Goal: Task Accomplishment & Management: Manage account settings

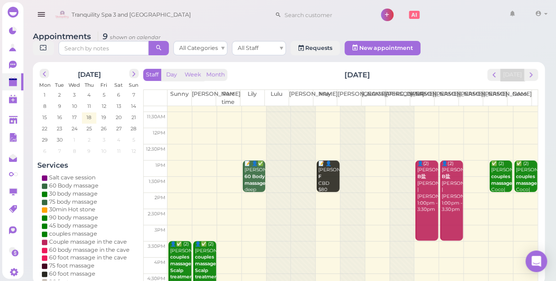
scroll to position [41, 0]
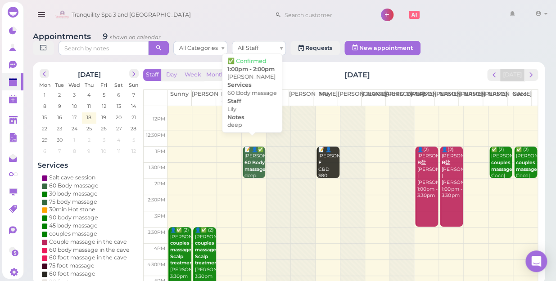
click at [254, 164] on b "60 Body massage" at bounding box center [254, 166] width 21 height 13
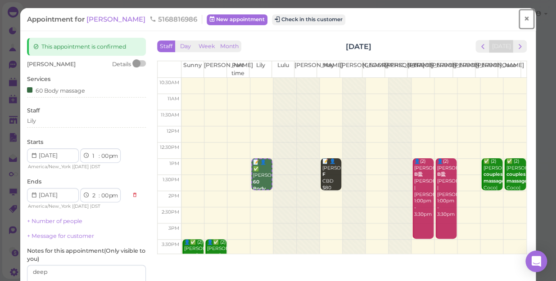
click at [524, 18] on span "×" at bounding box center [527, 19] width 6 height 13
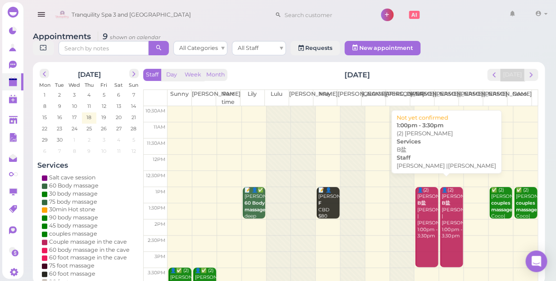
click at [423, 213] on div "👤(2) [PERSON_NAME]盐 [PERSON_NAME] |[PERSON_NAME] 1:00pm - 3:30pm" at bounding box center [426, 213] width 21 height 53
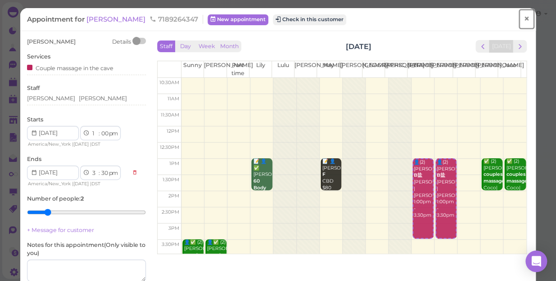
click at [524, 18] on span "×" at bounding box center [527, 19] width 6 height 13
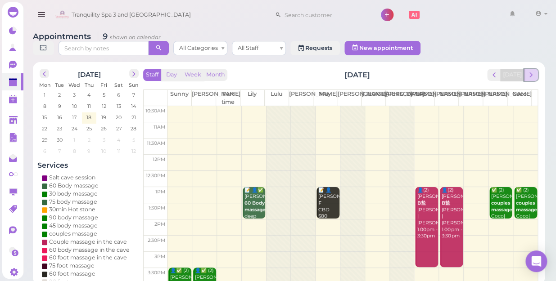
click at [532, 71] on span "next" at bounding box center [531, 75] width 9 height 9
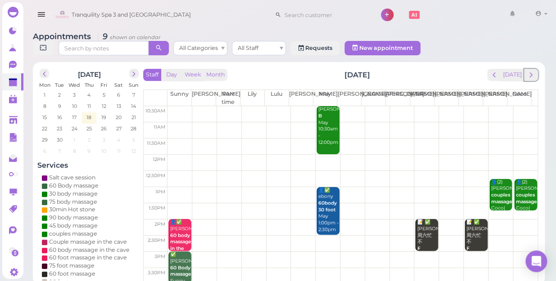
click at [532, 71] on span "next" at bounding box center [531, 75] width 9 height 9
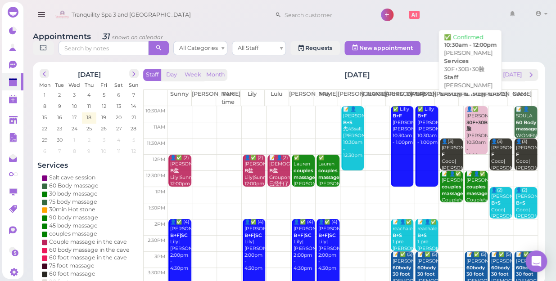
click at [466, 122] on b "30F+30B+30脸" at bounding box center [481, 126] width 30 height 13
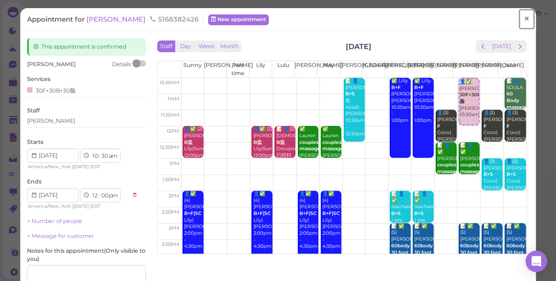
click at [524, 19] on span "×" at bounding box center [527, 19] width 6 height 13
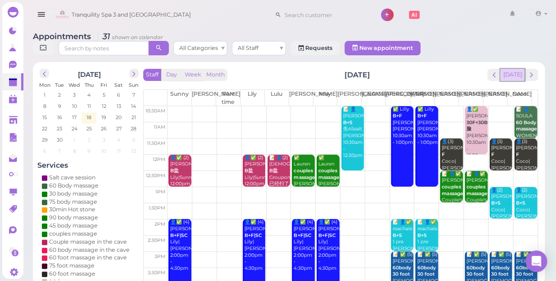
click at [512, 69] on button "[DATE]" at bounding box center [512, 75] width 24 height 12
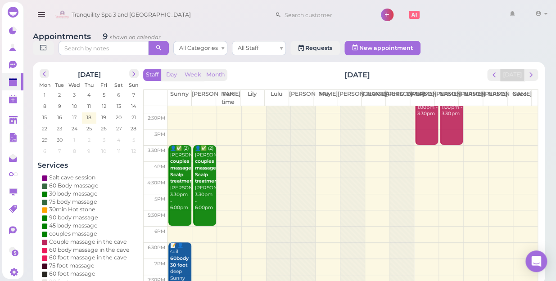
scroll to position [163, 0]
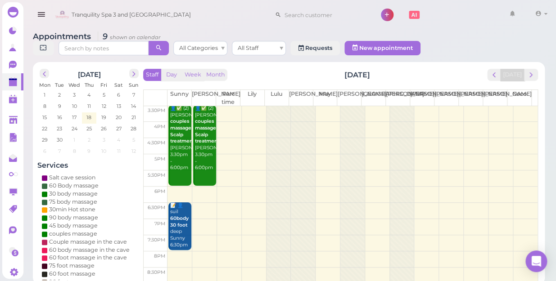
click at [518, 187] on td at bounding box center [352, 195] width 370 height 16
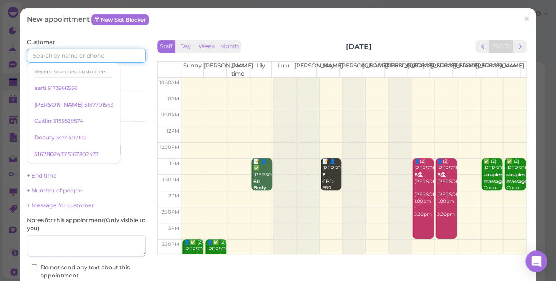
click at [101, 57] on input at bounding box center [86, 56] width 119 height 14
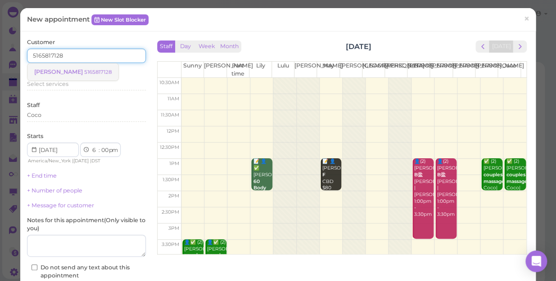
type input "5165817128"
click at [84, 71] on small "5165817128" at bounding box center [97, 72] width 27 height 6
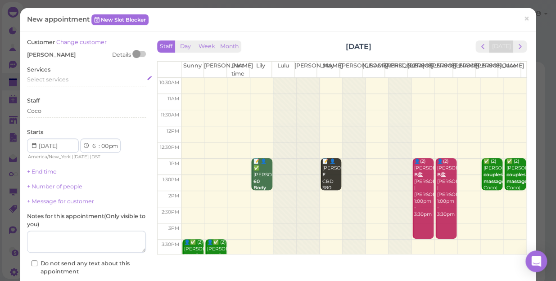
click at [63, 81] on span "Select services" at bounding box center [47, 79] width 41 height 7
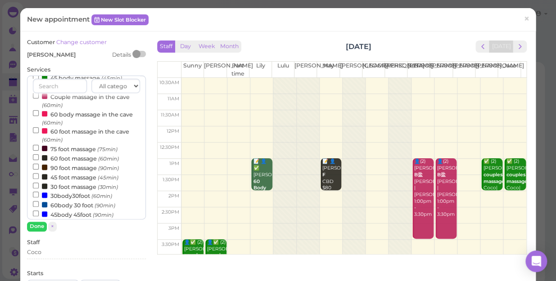
scroll to position [81, 0]
click at [34, 203] on input "60body 30 foot (90min)" at bounding box center [36, 204] width 6 height 6
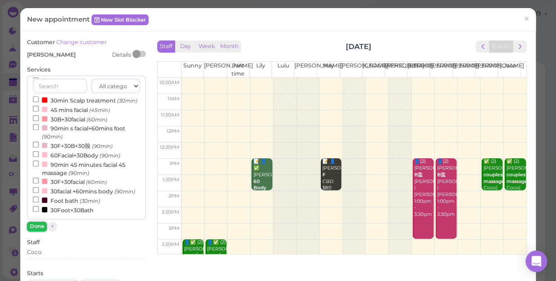
click at [34, 224] on button "Done" at bounding box center [37, 226] width 20 height 9
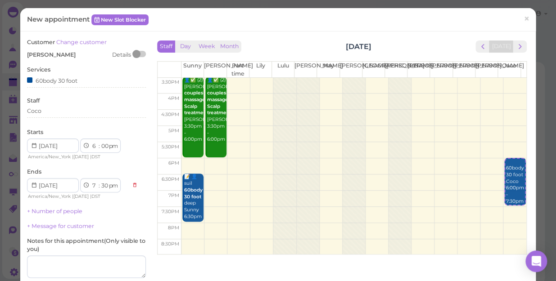
scroll to position [91, 0]
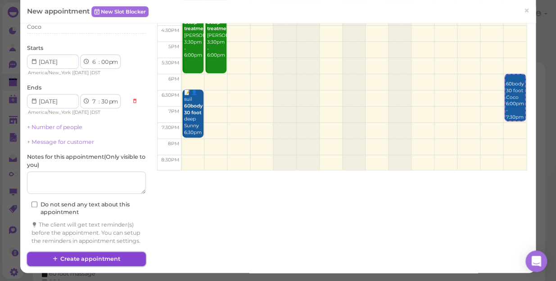
click at [95, 261] on button "Create appointment" at bounding box center [86, 259] width 119 height 14
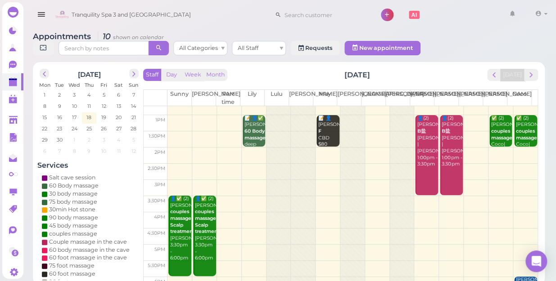
scroll to position [40, 0]
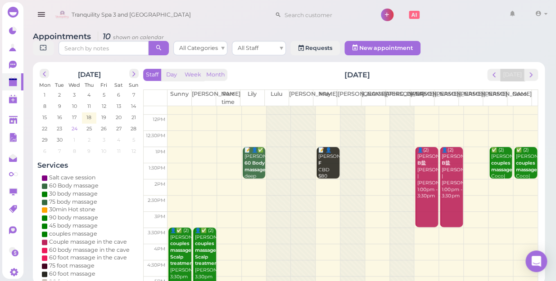
click at [73, 125] on span "24" at bounding box center [75, 129] width 8 height 8
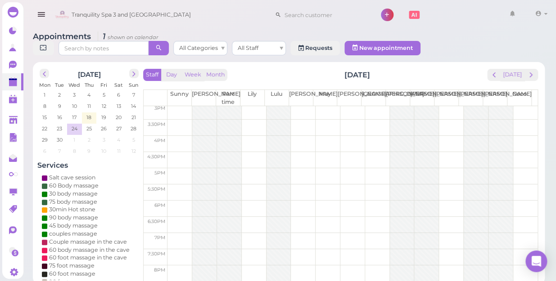
scroll to position [163, 0]
click at [300, 203] on td at bounding box center [352, 211] width 370 height 16
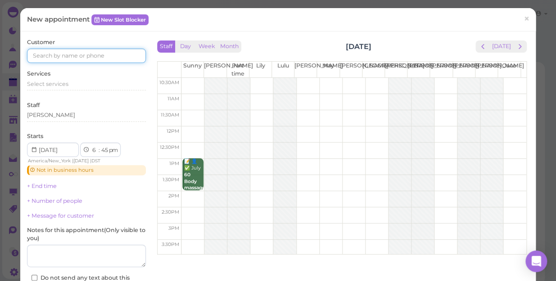
click at [88, 52] on input at bounding box center [86, 56] width 119 height 14
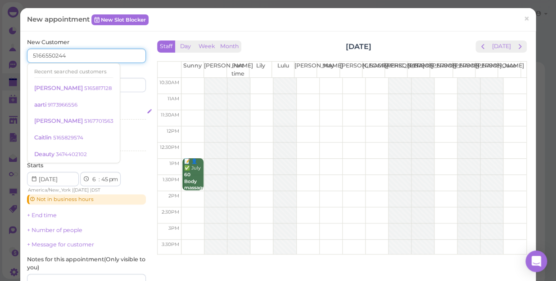
type input "5166550244"
click at [134, 112] on div "Select services" at bounding box center [86, 113] width 119 height 8
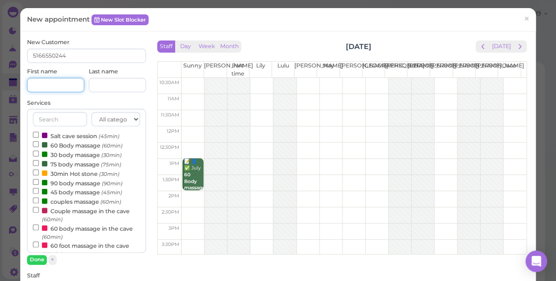
click at [69, 84] on input at bounding box center [55, 85] width 57 height 14
type input "[PERSON_NAME]"
click at [36, 259] on button "Done" at bounding box center [37, 259] width 20 height 9
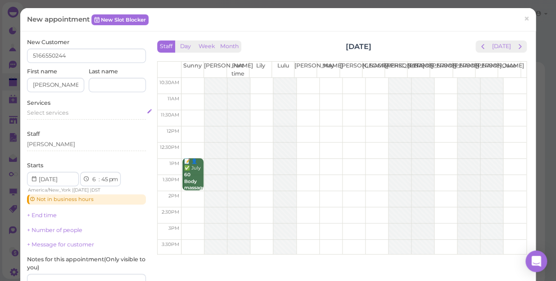
click at [73, 112] on div "Select services" at bounding box center [86, 113] width 119 height 8
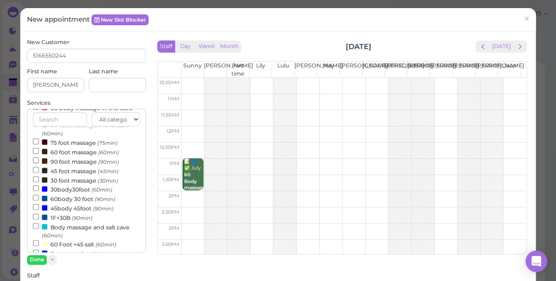
scroll to position [122, 0]
click at [33, 199] on input "60body 30 foot (90min)" at bounding box center [36, 196] width 6 height 6
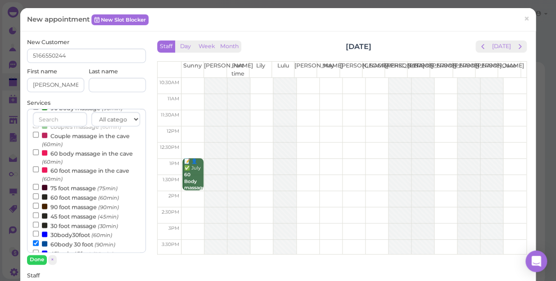
scroll to position [0, 0]
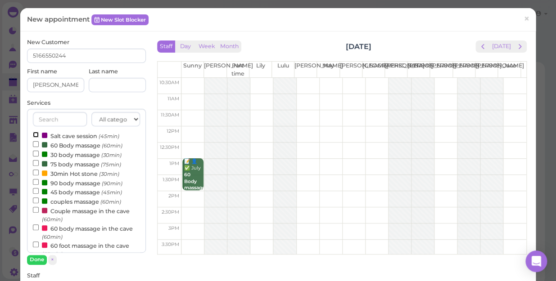
click at [33, 134] on input "Salt cave session (45min)" at bounding box center [36, 135] width 6 height 6
select select "9"
select select "00"
click at [36, 257] on button "Done" at bounding box center [37, 259] width 20 height 9
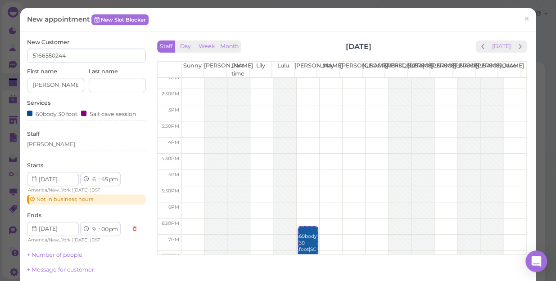
scroll to position [122, 0]
click at [41, 145] on div "[PERSON_NAME]" at bounding box center [86, 144] width 119 height 8
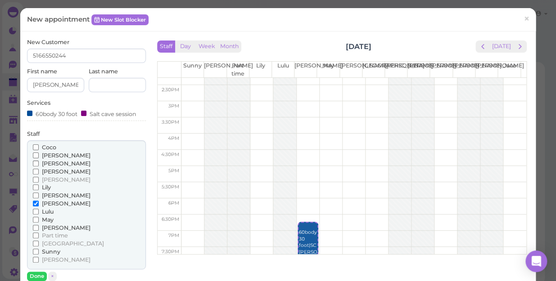
click at [34, 147] on input "Coco" at bounding box center [36, 148] width 6 height 6
click at [33, 155] on input "[PERSON_NAME]" at bounding box center [36, 156] width 6 height 6
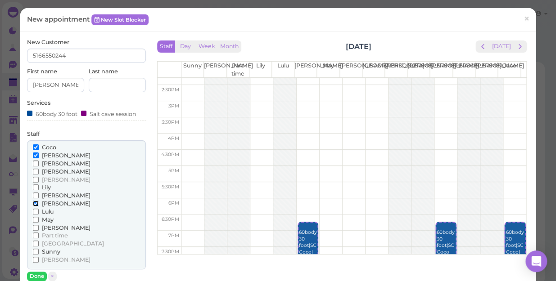
click at [34, 201] on input "[PERSON_NAME]" at bounding box center [36, 204] width 6 height 6
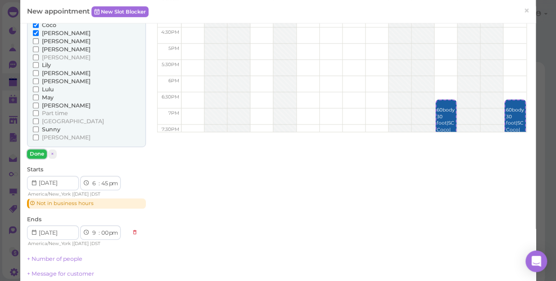
click at [37, 155] on button "Done" at bounding box center [37, 153] width 20 height 9
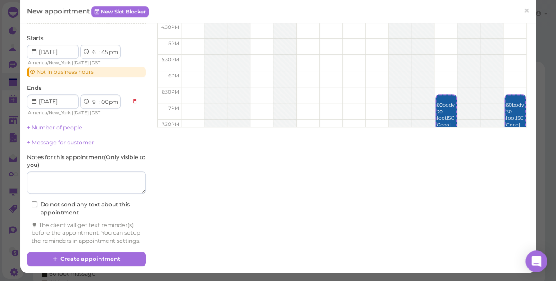
scroll to position [135, 0]
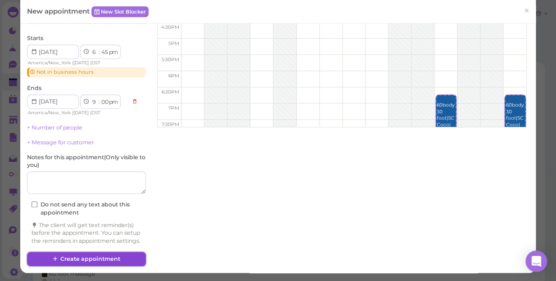
click at [120, 255] on button "Create appointment" at bounding box center [86, 259] width 119 height 14
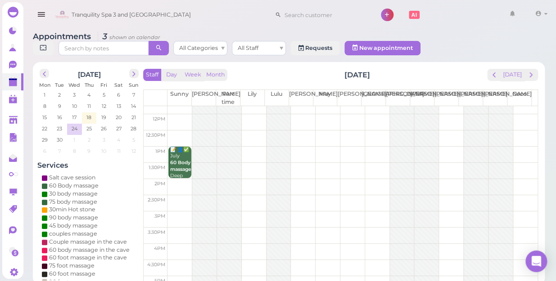
scroll to position [40, 0]
click at [519, 69] on button "[DATE]" at bounding box center [512, 75] width 24 height 12
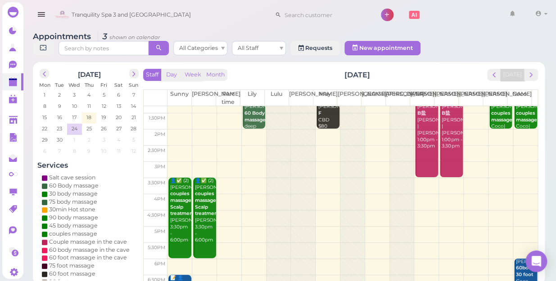
scroll to position [163, 0]
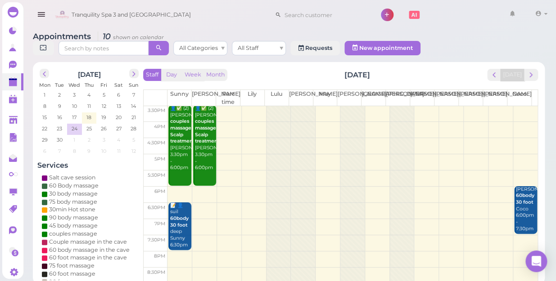
click at [325, 187] on td at bounding box center [352, 195] width 370 height 16
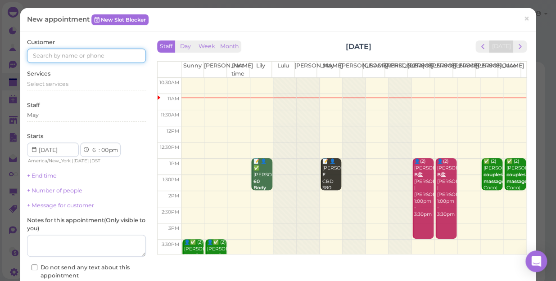
click at [103, 53] on input at bounding box center [86, 56] width 119 height 14
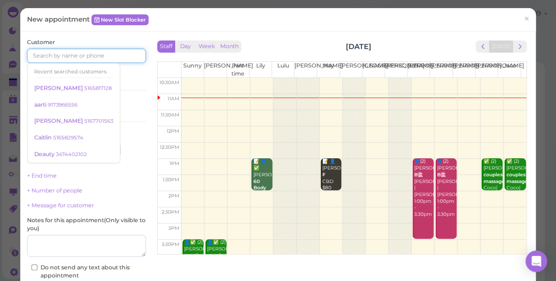
click at [103, 53] on input at bounding box center [86, 56] width 119 height 14
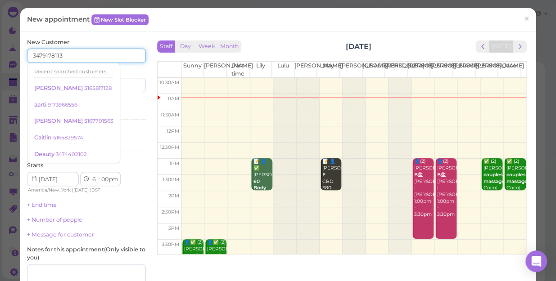
type input "3479178113"
click at [122, 99] on div "Services Select services" at bounding box center [86, 111] width 119 height 25
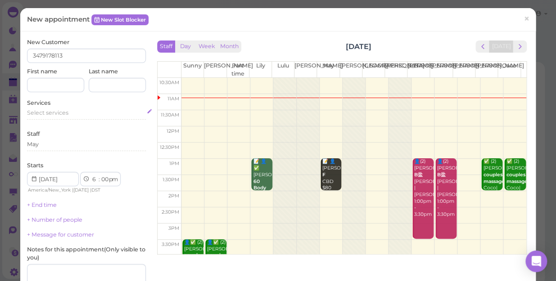
click at [66, 114] on span "Select services" at bounding box center [47, 112] width 41 height 7
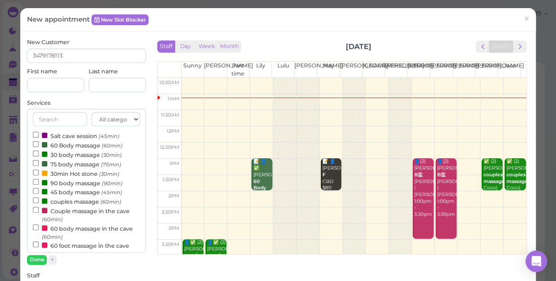
click at [58, 145] on label "60 Body massage (60min)" at bounding box center [78, 144] width 90 height 9
click at [39, 145] on input "60 Body massage (60min)" at bounding box center [36, 144] width 6 height 6
click at [36, 261] on button "Done" at bounding box center [37, 259] width 20 height 9
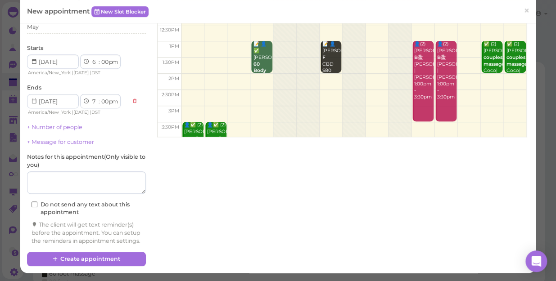
scroll to position [122, 0]
click at [60, 174] on textarea at bounding box center [86, 183] width 119 height 23
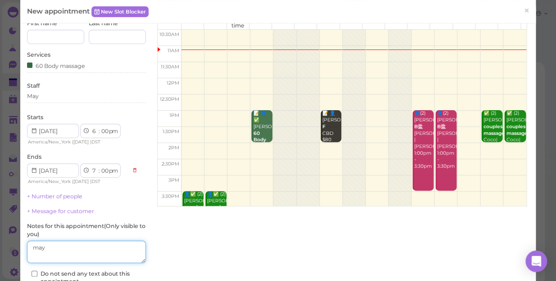
scroll to position [0, 0]
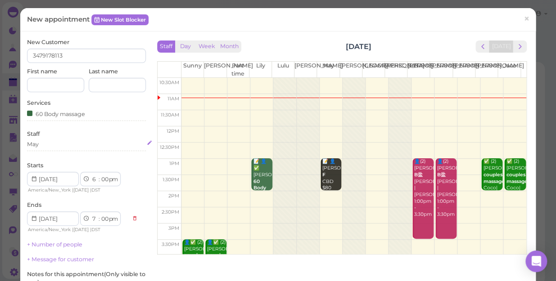
type textarea "may"
click at [47, 141] on div "May" at bounding box center [86, 144] width 119 height 8
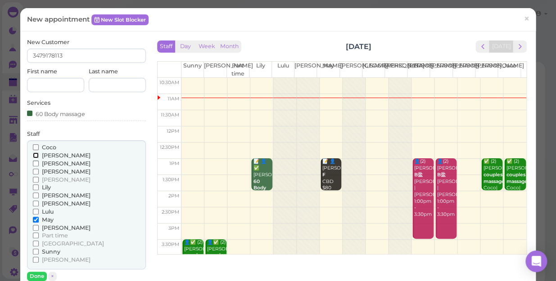
drag, startPoint x: 47, startPoint y: 141, endPoint x: 35, endPoint y: 154, distance: 17.5
click at [35, 154] on input "[PERSON_NAME]" at bounding box center [36, 156] width 6 height 6
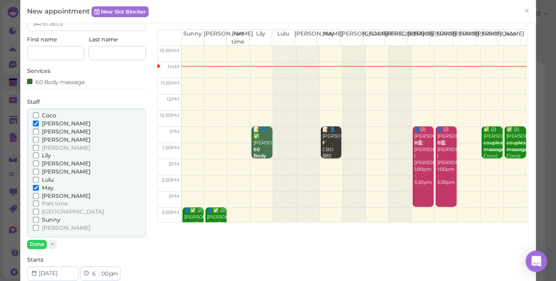
scroll to position [81, 0]
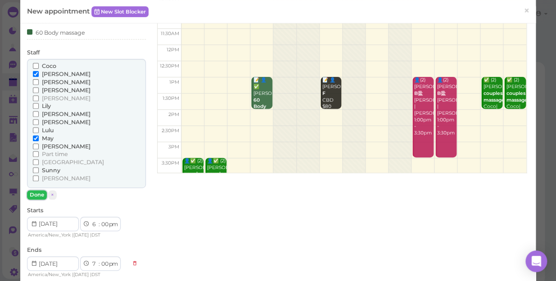
click at [36, 194] on button "Done" at bounding box center [37, 194] width 20 height 9
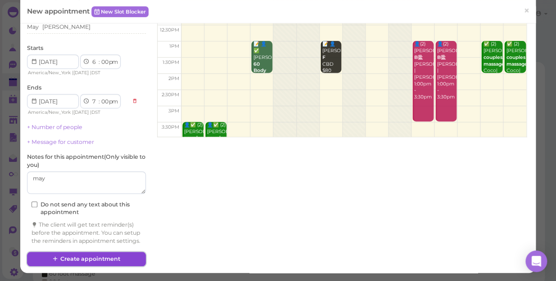
click at [129, 255] on button "Create appointment" at bounding box center [86, 259] width 119 height 14
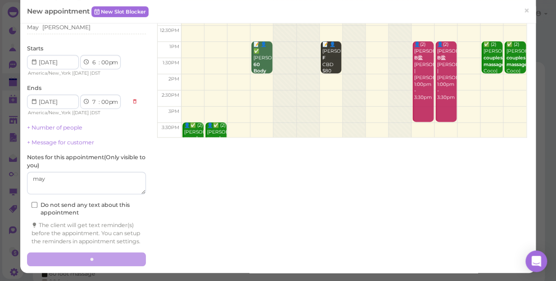
scroll to position [124, 0]
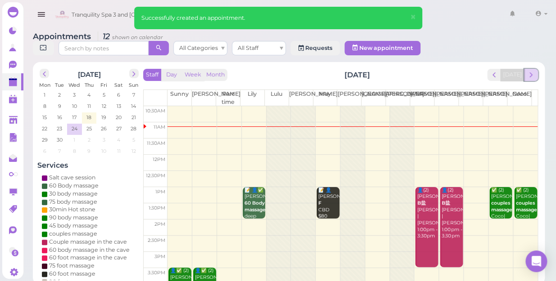
click at [536, 69] on button "next" at bounding box center [531, 75] width 14 height 12
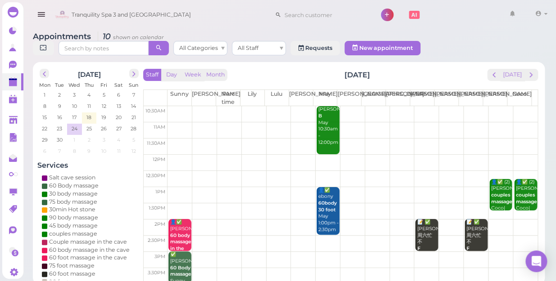
click at [495, 106] on td at bounding box center [352, 114] width 370 height 16
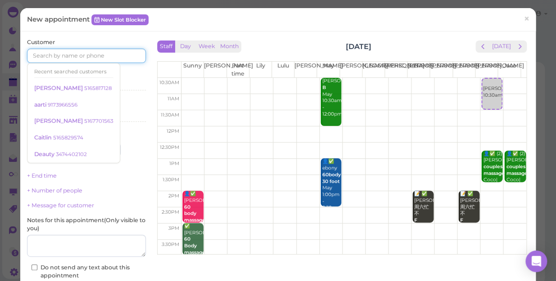
click at [117, 57] on input at bounding box center [86, 56] width 119 height 14
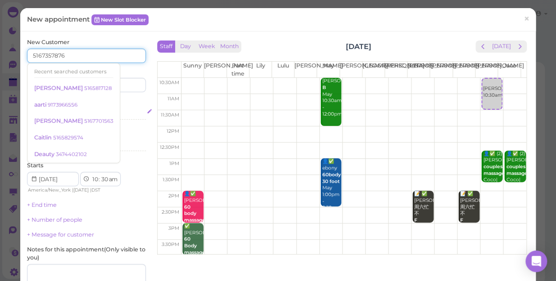
type input "5167357876"
click at [138, 113] on div "Select services" at bounding box center [86, 113] width 119 height 8
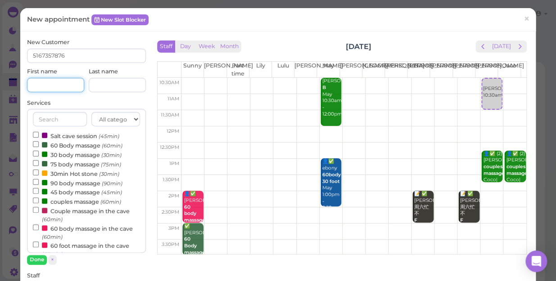
click at [62, 86] on input at bounding box center [55, 85] width 57 height 14
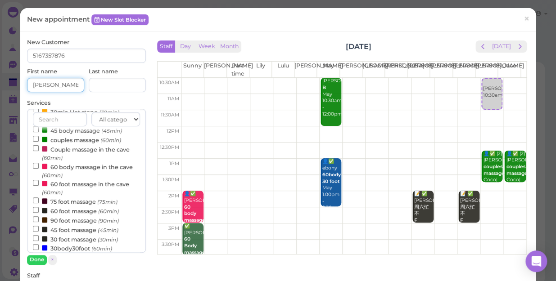
scroll to position [81, 0]
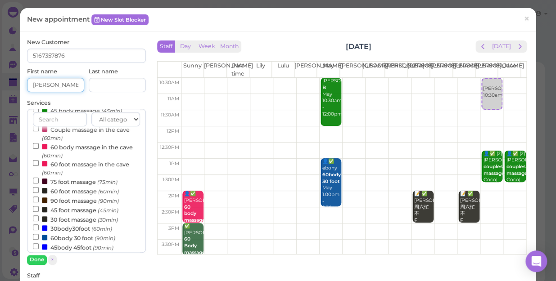
type input "[PERSON_NAME]"
click at [33, 191] on input "60 foot massage (60min)" at bounding box center [36, 190] width 6 height 6
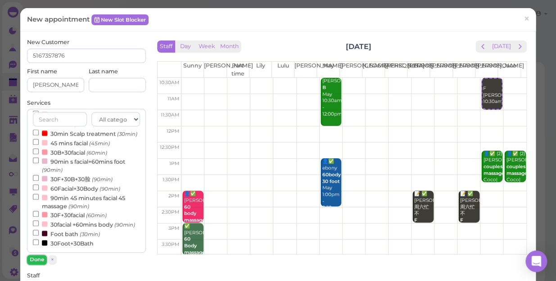
click at [38, 258] on button "Done" at bounding box center [37, 259] width 20 height 9
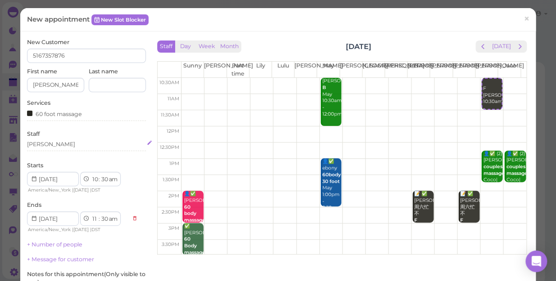
click at [42, 144] on div "[PERSON_NAME]" at bounding box center [86, 144] width 119 height 8
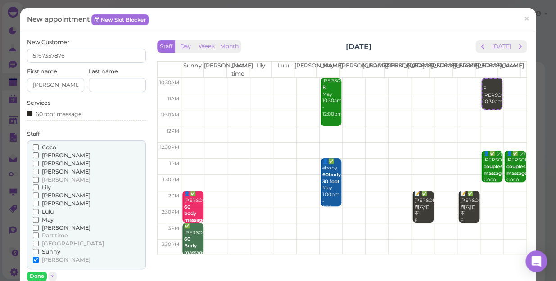
click at [33, 146] on input "Coco" at bounding box center [36, 148] width 6 height 6
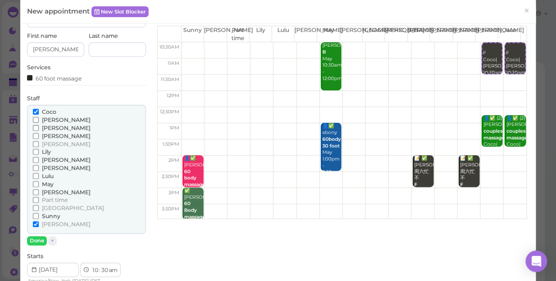
scroll to position [81, 0]
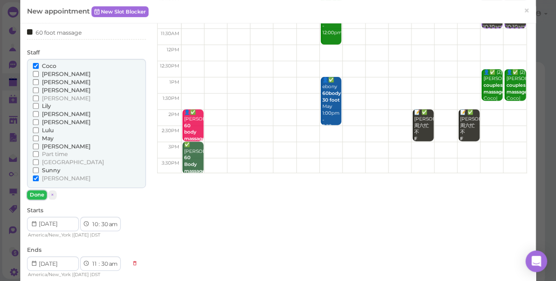
click at [36, 194] on button "Done" at bounding box center [37, 194] width 20 height 9
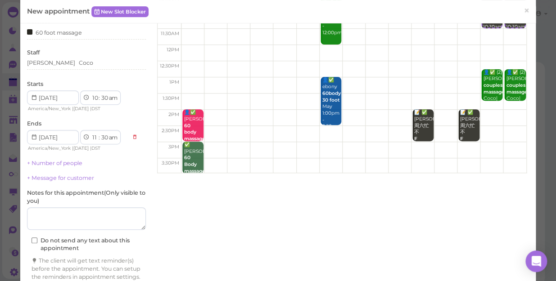
scroll to position [125, 0]
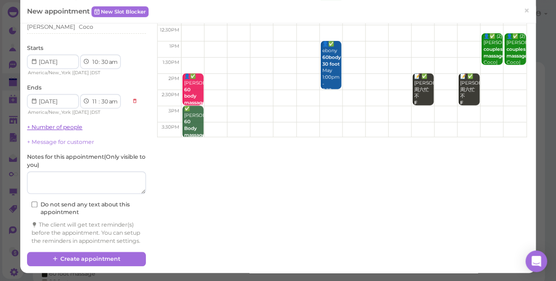
click at [70, 124] on link "+ Number of people" at bounding box center [54, 127] width 55 height 7
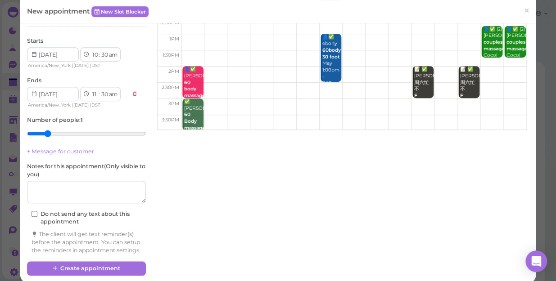
type input "2"
click at [46, 133] on input "range" at bounding box center [86, 134] width 119 height 14
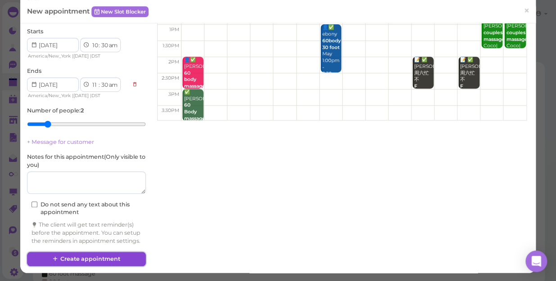
click at [90, 254] on button "Create appointment" at bounding box center [86, 259] width 119 height 14
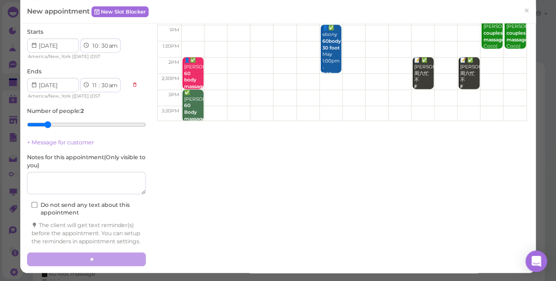
scroll to position [141, 0]
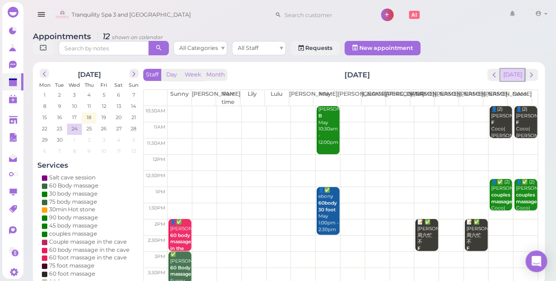
click at [516, 69] on button "[DATE]" at bounding box center [512, 75] width 24 height 12
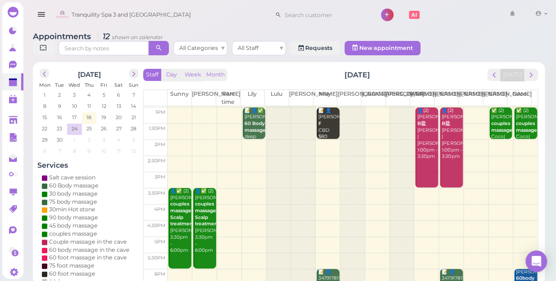
scroll to position [0, 0]
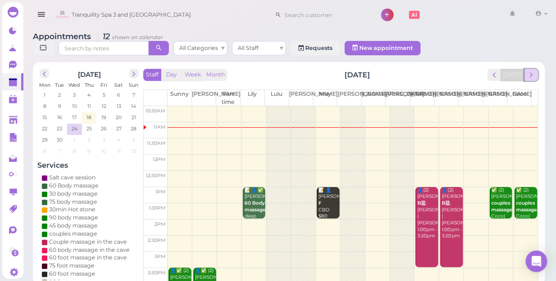
click at [533, 71] on span "next" at bounding box center [531, 75] width 9 height 9
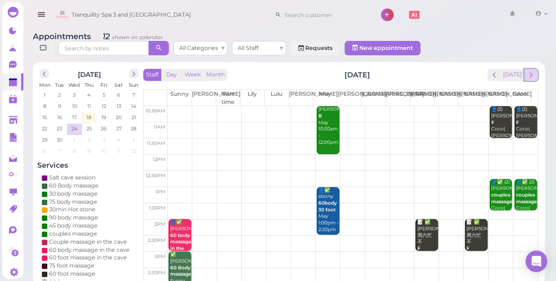
click at [533, 71] on span "next" at bounding box center [531, 75] width 9 height 9
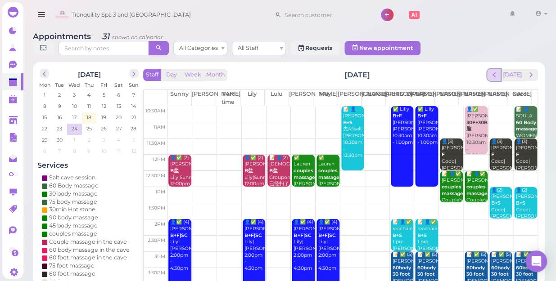
click at [495, 71] on span "prev" at bounding box center [494, 75] width 9 height 9
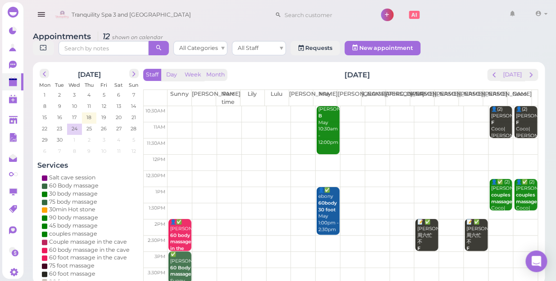
click at [300, 106] on td at bounding box center [352, 114] width 370 height 16
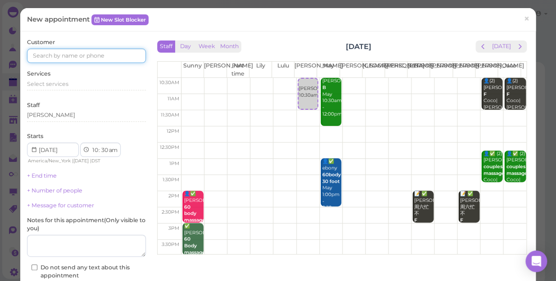
click at [118, 58] on input at bounding box center [86, 56] width 119 height 14
type input "5165547755"
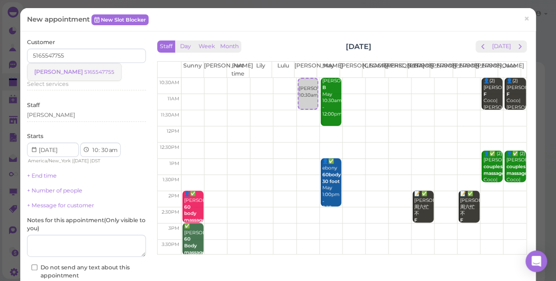
click at [84, 70] on small "5165547755" at bounding box center [99, 72] width 30 height 6
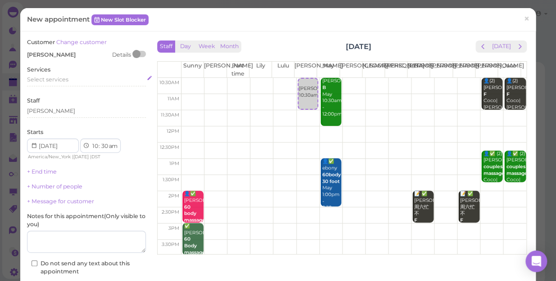
click at [56, 80] on span "Select services" at bounding box center [47, 79] width 41 height 7
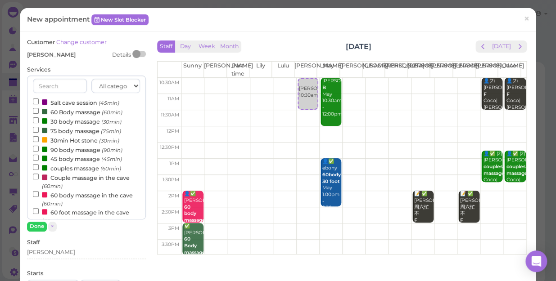
click at [61, 150] on label "90 body massage (90min)" at bounding box center [78, 149] width 90 height 9
click at [39, 150] on input "90 body massage (90min)" at bounding box center [36, 149] width 6 height 6
click at [34, 149] on input "90 body massage (90min)" at bounding box center [36, 149] width 6 height 6
click at [38, 226] on button "Done" at bounding box center [37, 226] width 20 height 9
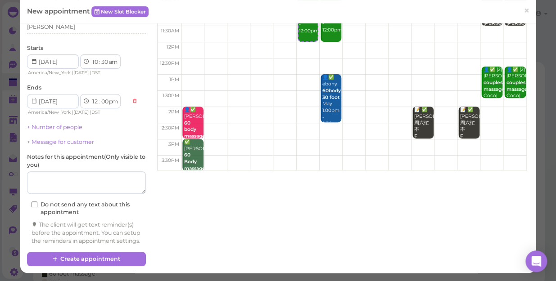
scroll to position [91, 0]
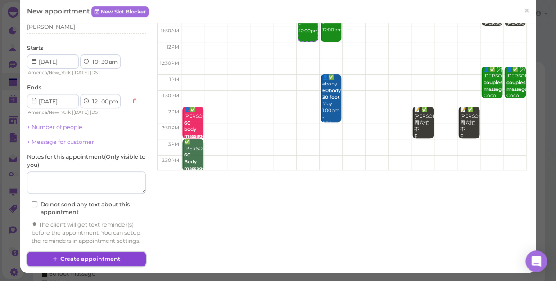
click at [108, 255] on button "Create appointment" at bounding box center [86, 259] width 119 height 14
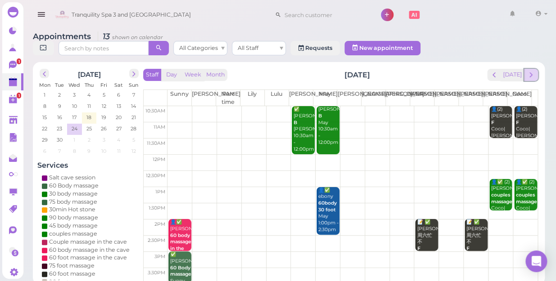
click at [524, 69] on button "next" at bounding box center [531, 75] width 14 height 12
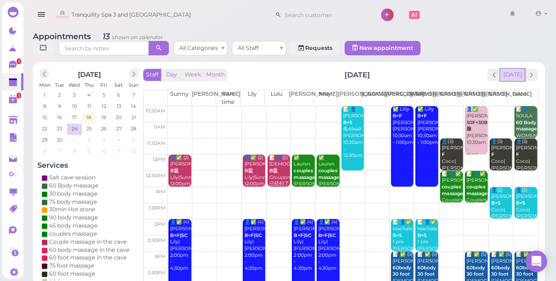
click at [518, 69] on button "[DATE]" at bounding box center [512, 75] width 24 height 12
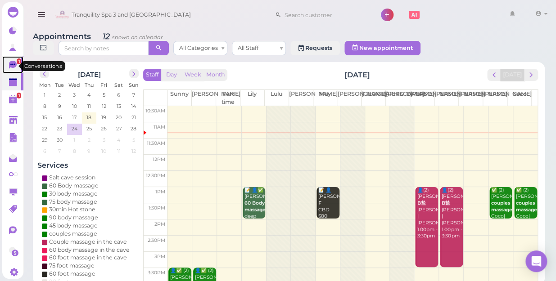
click at [14, 68] on icon at bounding box center [13, 65] width 8 height 8
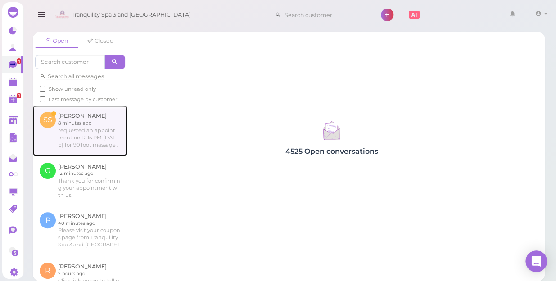
click at [80, 130] on link at bounding box center [80, 130] width 94 height 50
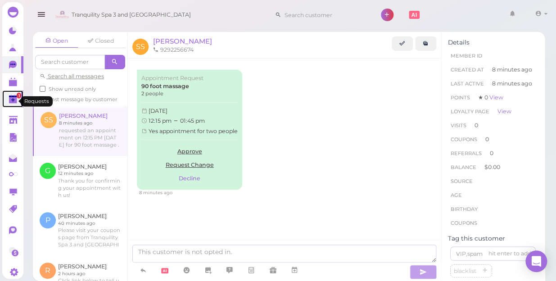
click at [13, 102] on polygon at bounding box center [13, 101] width 4 height 4
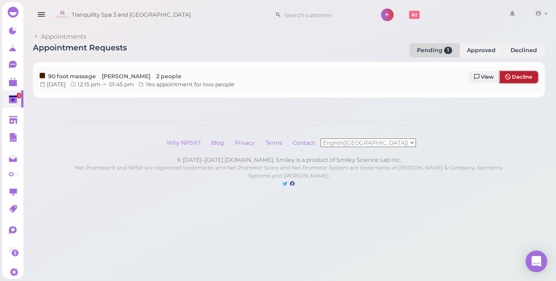
click at [516, 72] on button "Decline" at bounding box center [518, 77] width 39 height 12
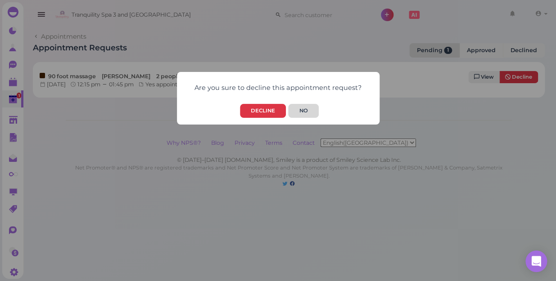
click at [300, 112] on button "No" at bounding box center [303, 111] width 30 height 14
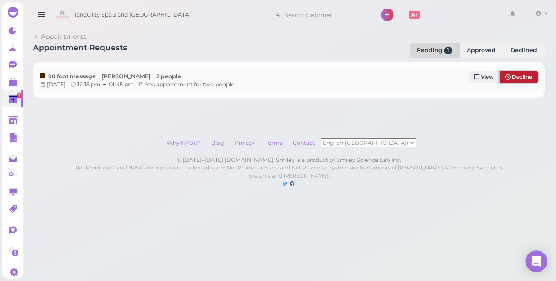
click at [507, 77] on icon at bounding box center [507, 77] width 5 height 6
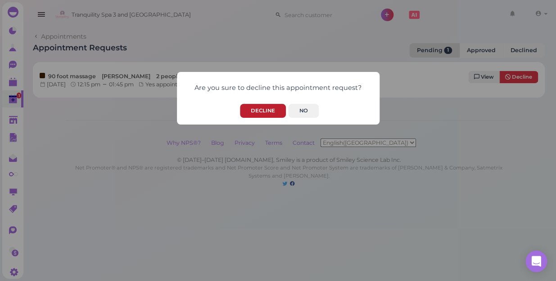
click at [260, 112] on button "Decline" at bounding box center [263, 111] width 46 height 14
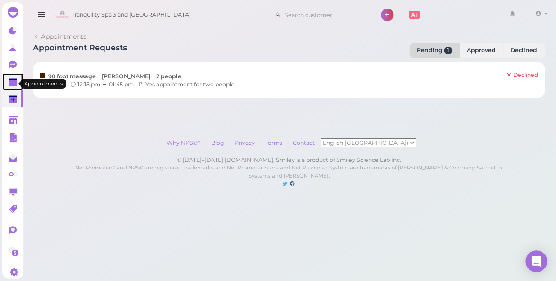
click at [10, 86] on polygon at bounding box center [13, 83] width 8 height 6
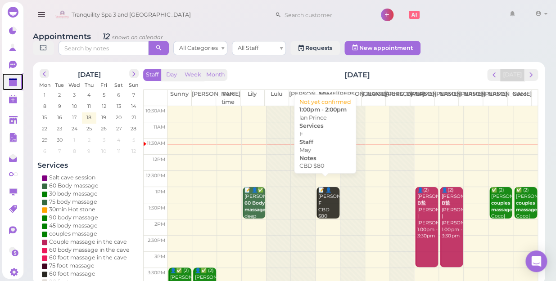
click at [322, 201] on div "📝 👤lan Prince F CBD $80 May 1:00pm - 2:00pm" at bounding box center [328, 213] width 21 height 53
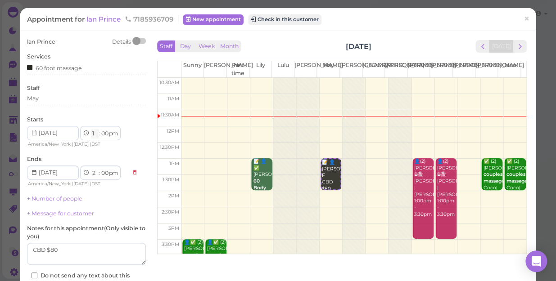
click at [93, 136] on select "1 2 3 4 5 6 7 8 9 10 11 12" at bounding box center [95, 133] width 8 height 9
select select "3"
click at [91, 129] on select "1 2 3 4 5 6 7 8 9 10 11 12" at bounding box center [95, 133] width 8 height 9
select select "4"
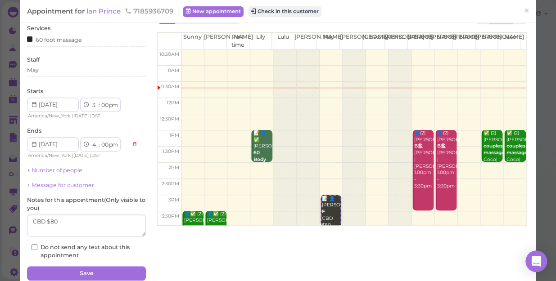
scroll to position [65, 0]
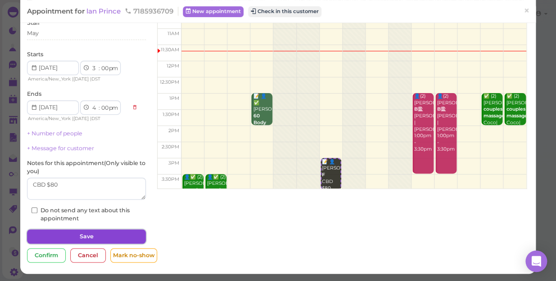
click at [121, 239] on button "Save" at bounding box center [86, 237] width 119 height 14
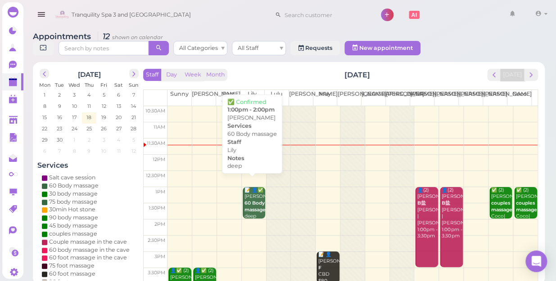
click at [248, 202] on b "60 Body massage" at bounding box center [254, 206] width 21 height 13
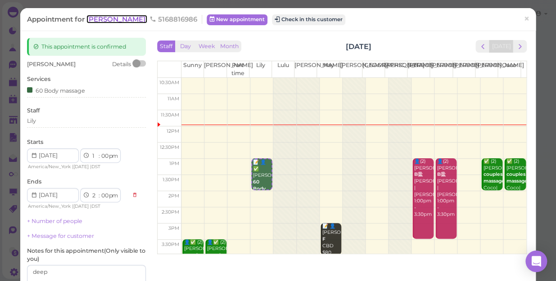
click at [110, 18] on span "[PERSON_NAME]" at bounding box center [116, 19] width 61 height 9
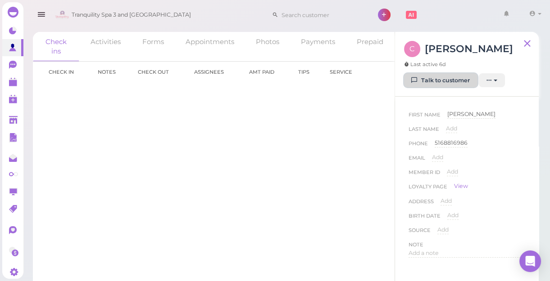
click at [436, 79] on link "Talk to customer" at bounding box center [440, 80] width 73 height 14
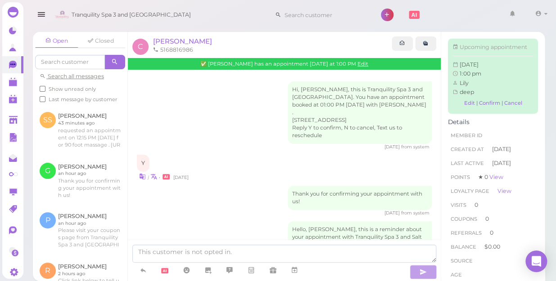
scroll to position [35, 0]
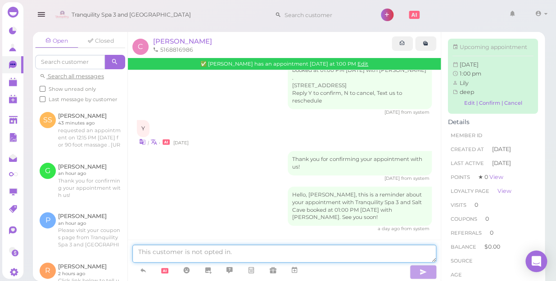
click at [248, 256] on textarea at bounding box center [284, 254] width 304 height 18
click at [136, 252] on textarea "[PERSON_NAME]" at bounding box center [284, 254] width 304 height 18
click at [177, 254] on textarea "Hi [PERSON_NAME]" at bounding box center [284, 254] width 304 height 18
type textarea "H"
click at [233, 257] on textarea at bounding box center [284, 254] width 304 height 18
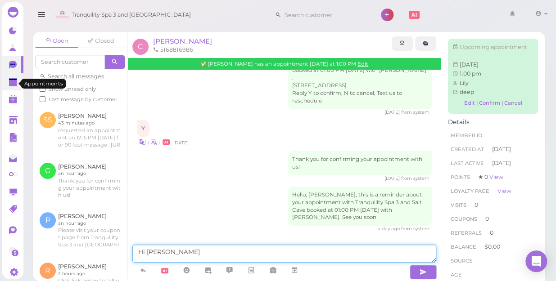
type textarea "Hi [PERSON_NAME]"
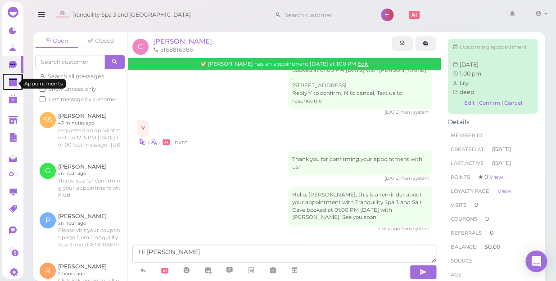
click at [10, 86] on polygon at bounding box center [13, 83] width 8 height 6
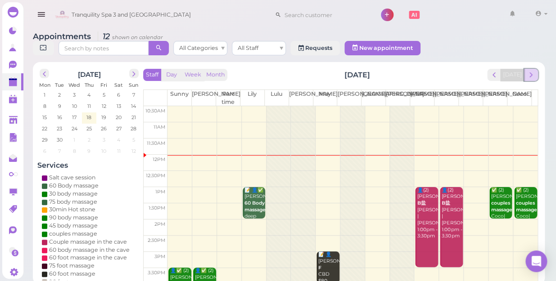
click at [533, 71] on span "next" at bounding box center [531, 75] width 9 height 9
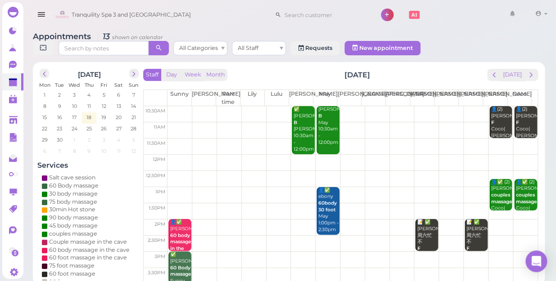
click at [298, 155] on td at bounding box center [352, 163] width 370 height 16
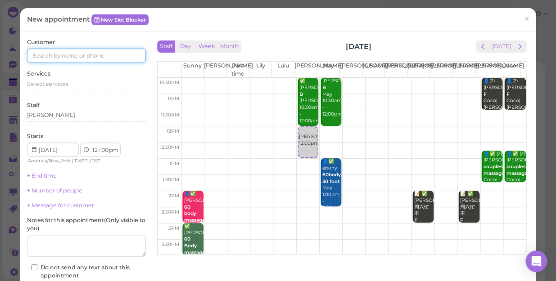
click at [109, 53] on input at bounding box center [86, 56] width 119 height 14
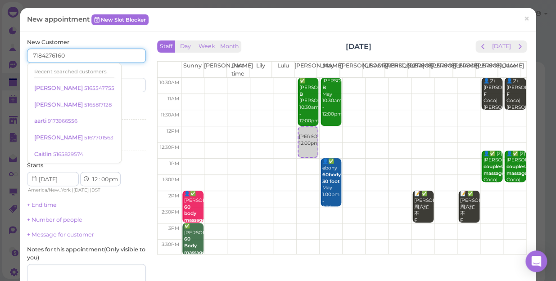
type input "7184276160"
click at [129, 102] on div "Services Select services" at bounding box center [86, 111] width 119 height 25
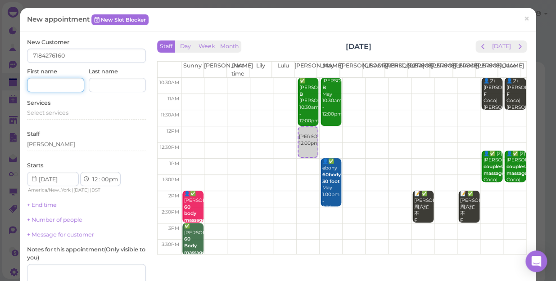
click at [50, 87] on input at bounding box center [55, 85] width 57 height 14
type input "[PERSON_NAME]"
click at [35, 113] on span "Select services" at bounding box center [47, 112] width 41 height 7
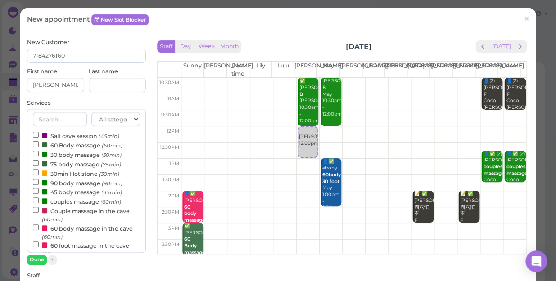
click at [66, 204] on label "couples massage (60min)" at bounding box center [77, 201] width 88 height 9
click at [39, 203] on input "couples massage (60min)" at bounding box center [36, 201] width 6 height 6
click at [36, 258] on button "Done" at bounding box center [37, 259] width 20 height 9
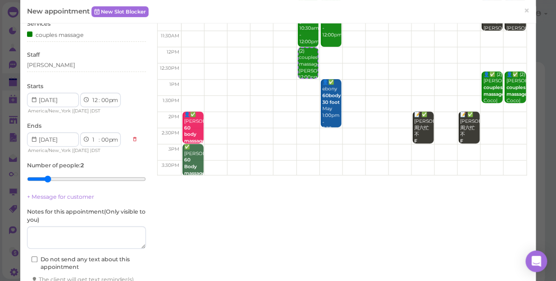
scroll to position [81, 0]
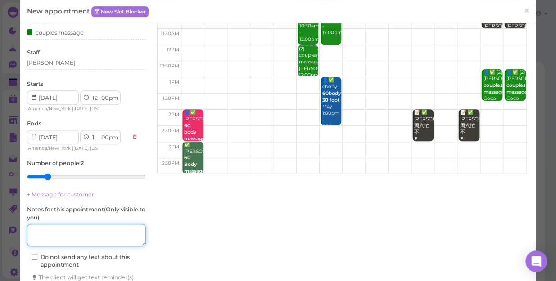
click at [75, 227] on textarea at bounding box center [86, 235] width 119 height 23
type textarea "hot stone$140"
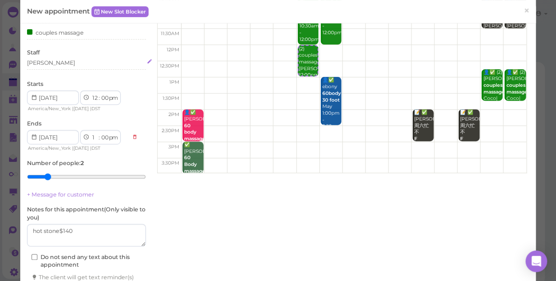
click at [56, 66] on div "[PERSON_NAME]" at bounding box center [86, 63] width 119 height 8
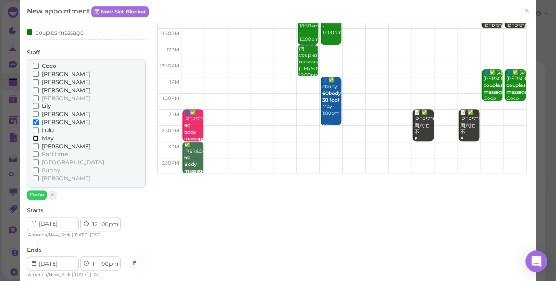
click at [36, 137] on input "May" at bounding box center [36, 139] width 6 height 6
click at [37, 193] on button "Done" at bounding box center [37, 194] width 20 height 9
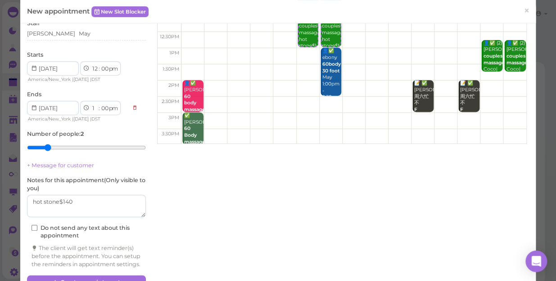
scroll to position [141, 0]
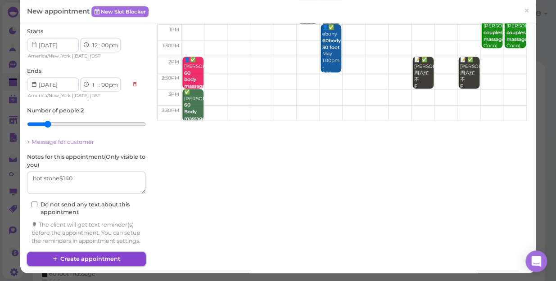
click at [88, 257] on button "Create appointment" at bounding box center [86, 259] width 119 height 14
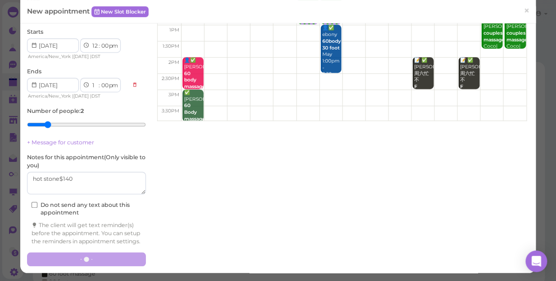
scroll to position [141, 0]
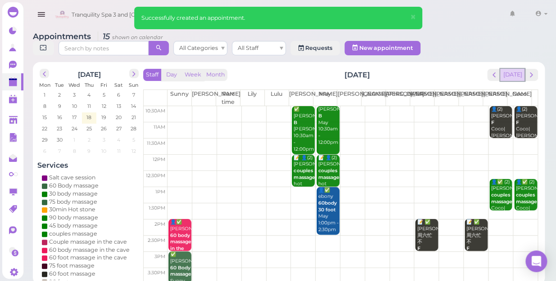
click at [511, 70] on button "[DATE]" at bounding box center [512, 75] width 24 height 12
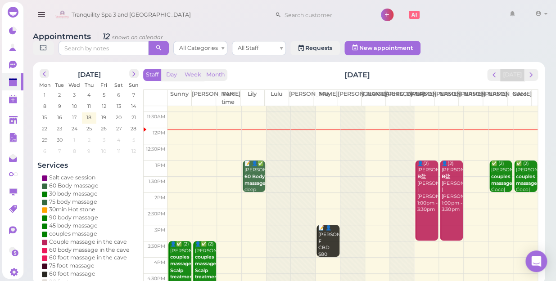
scroll to position [41, 0]
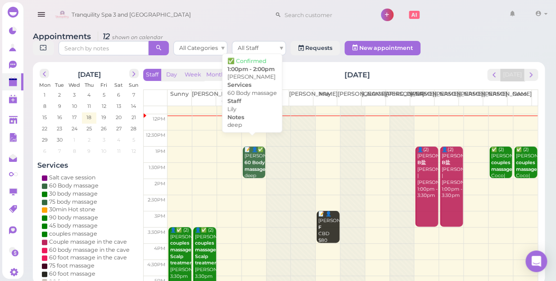
click at [251, 165] on b "60 Body massage" at bounding box center [254, 166] width 21 height 13
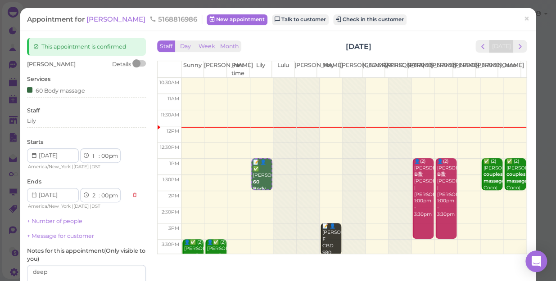
click at [101, 24] on div "Appointment for [PERSON_NAME] 5168816986 New appointment Talk to customer Check…" at bounding box center [273, 19] width 492 height 9
click at [524, 19] on span "×" at bounding box center [527, 19] width 6 height 13
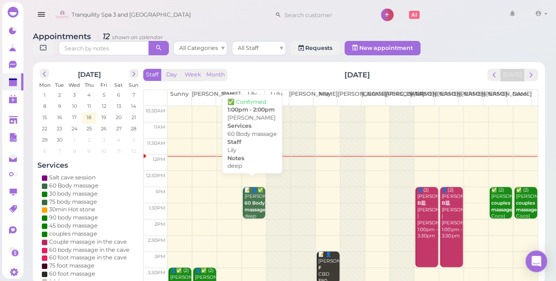
click at [253, 193] on div "📝 👤✅ [PERSON_NAME] 60 Body massage deep Lily 1:00pm - 2:00pm" at bounding box center [254, 213] width 21 height 53
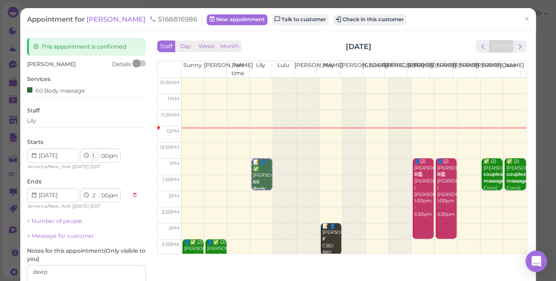
click at [91, 154] on select "1 2 3 4 5 6 7 8 9 10 11 12" at bounding box center [95, 156] width 8 height 9
select select "4"
click at [91, 152] on select "1 2 3 4 5 6 7 8 9 10 11 12" at bounding box center [95, 156] width 8 height 9
select select "5"
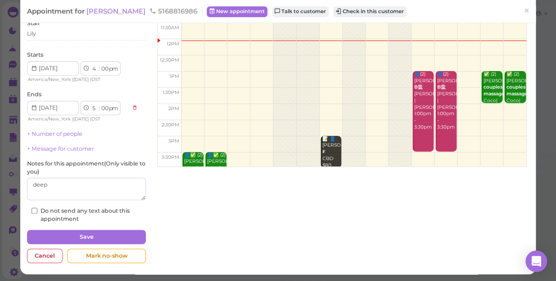
scroll to position [88, 0]
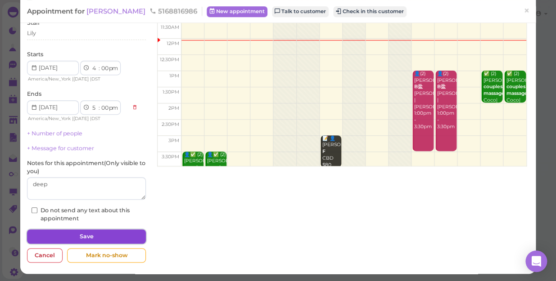
click at [104, 235] on button "Save" at bounding box center [86, 237] width 119 height 14
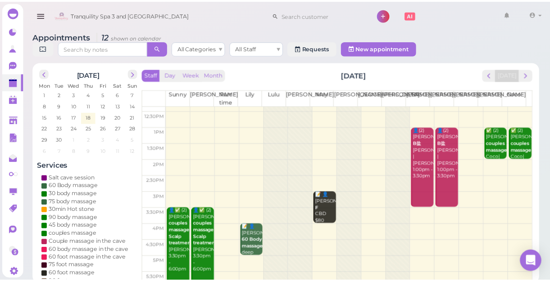
scroll to position [40, 0]
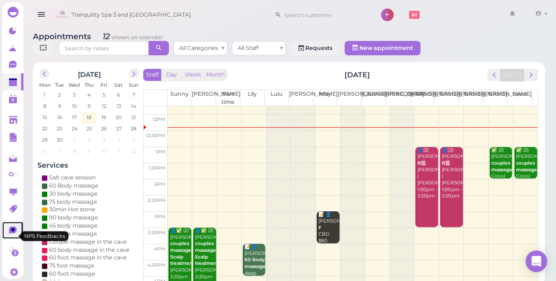
click at [11, 232] on icon at bounding box center [13, 230] width 4 height 4
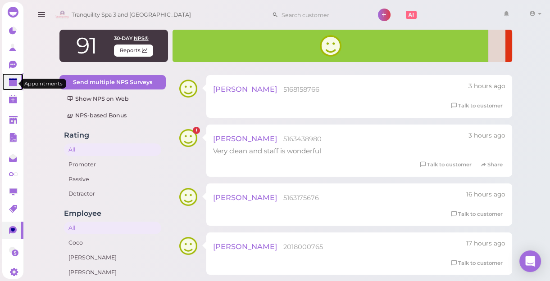
click at [9, 85] on polygon at bounding box center [13, 83] width 8 height 6
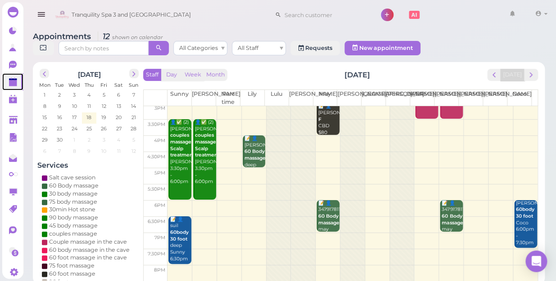
scroll to position [163, 0]
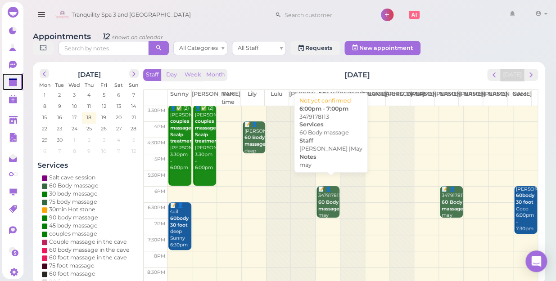
click at [328, 199] on b "60 Body massage" at bounding box center [328, 205] width 21 height 13
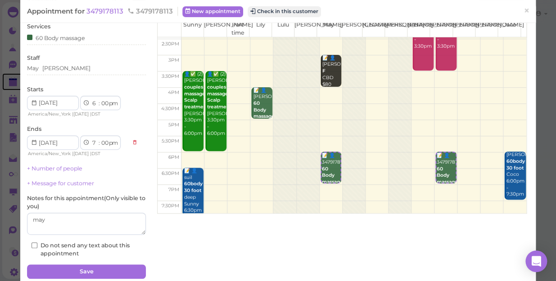
scroll to position [81, 0]
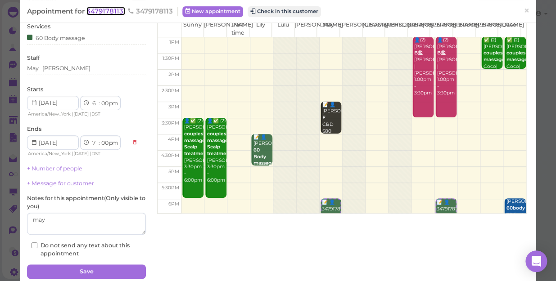
click at [118, 9] on span "3479178113" at bounding box center [105, 11] width 39 height 9
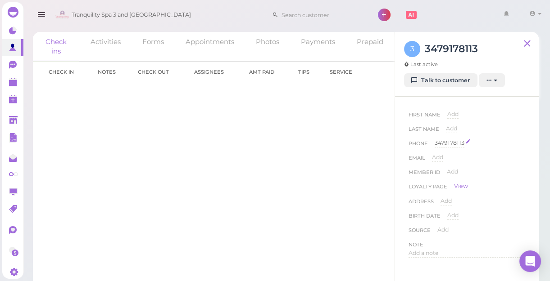
click at [459, 144] on div "3479178113" at bounding box center [449, 143] width 30 height 9
click at [455, 145] on input "3479178113" at bounding box center [479, 146] width 90 height 14
click at [443, 160] on button "Done" at bounding box center [445, 158] width 20 height 9
type input "3479178113"
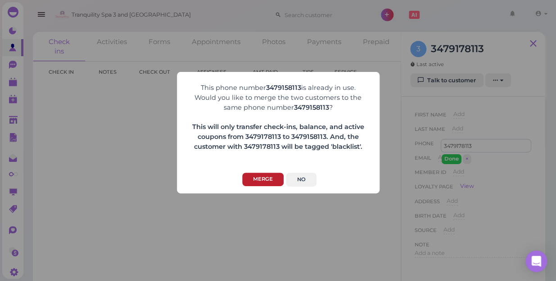
click at [269, 180] on button "Merge" at bounding box center [262, 180] width 41 height 14
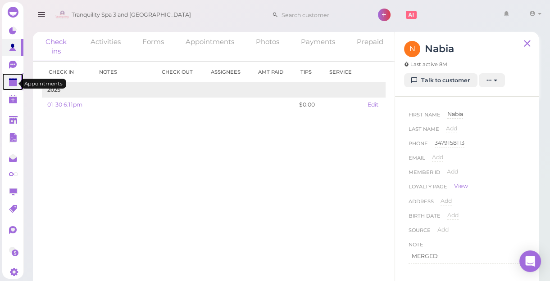
click at [13, 85] on polygon at bounding box center [13, 83] width 8 height 6
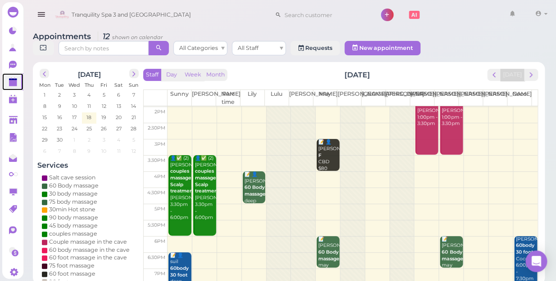
scroll to position [40, 0]
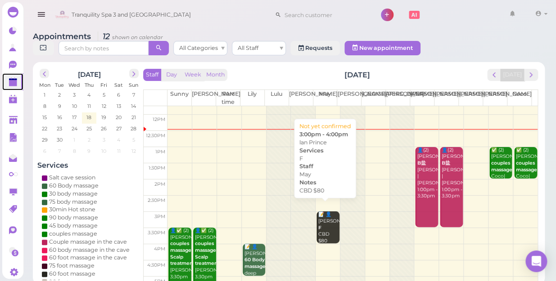
click at [324, 221] on div "📝 👤lan Prince F CBD $80 May 3:00pm - 4:00pm" at bounding box center [328, 241] width 21 height 59
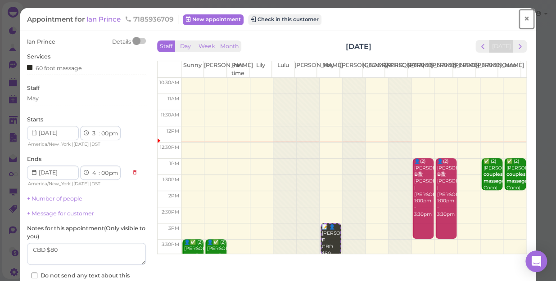
click at [524, 23] on span "×" at bounding box center [527, 19] width 6 height 13
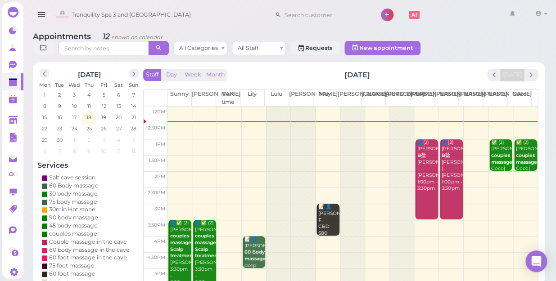
scroll to position [122, 0]
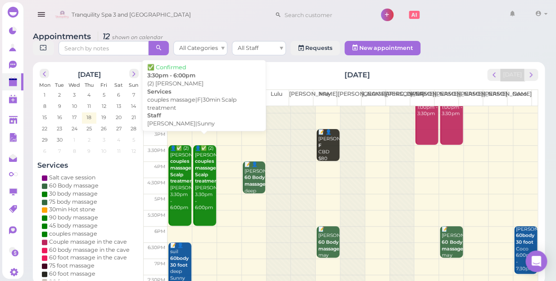
click at [202, 190] on div "👤✅ (2) [PERSON_NAME] couples massage|F|30min Scalp treatment [PERSON_NAME]|Sunn…" at bounding box center [204, 178] width 21 height 66
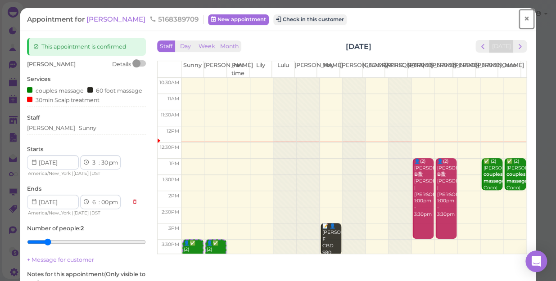
click at [524, 15] on span "×" at bounding box center [527, 19] width 6 height 13
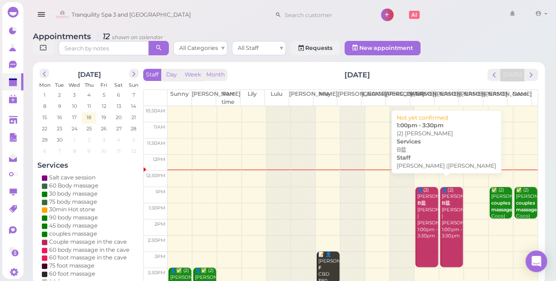
click at [421, 204] on div "👤(2) [PERSON_NAME]盐 [PERSON_NAME] |[PERSON_NAME] 1:00pm - 3:30pm" at bounding box center [426, 213] width 21 height 53
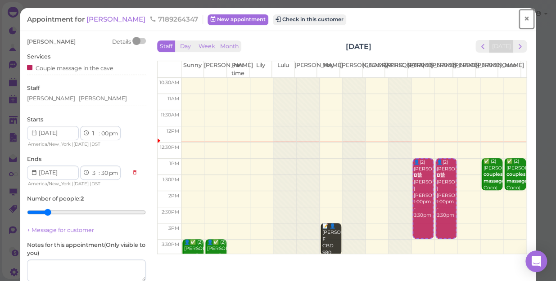
click at [524, 20] on span "×" at bounding box center [527, 19] width 6 height 13
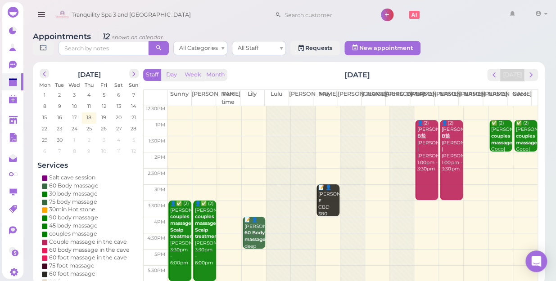
scroll to position [81, 0]
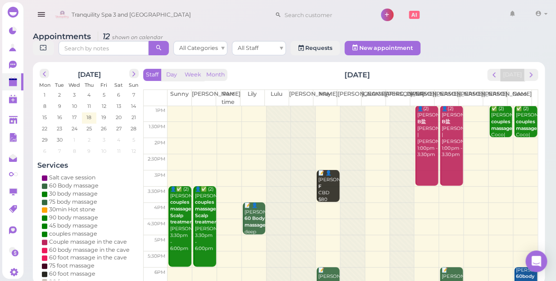
click at [324, 219] on td at bounding box center [352, 227] width 370 height 16
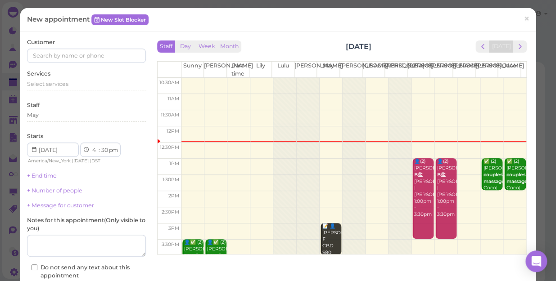
click at [107, 67] on div "Customer Services Select services Staff May Starts 1 2 3 4 5 6 7 8 9 10 11 12 :…" at bounding box center [86, 173] width 119 height 271
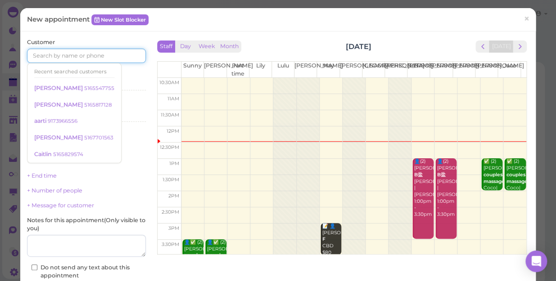
click at [117, 53] on input at bounding box center [86, 56] width 119 height 14
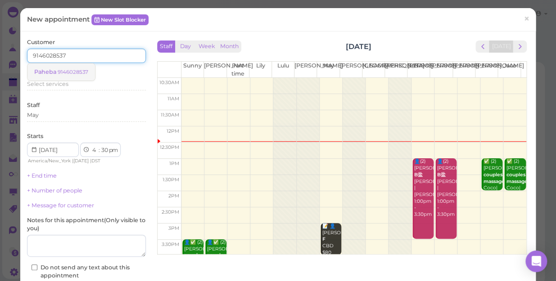
type input "9146028537"
click at [83, 70] on small "9146028537" at bounding box center [73, 72] width 31 height 6
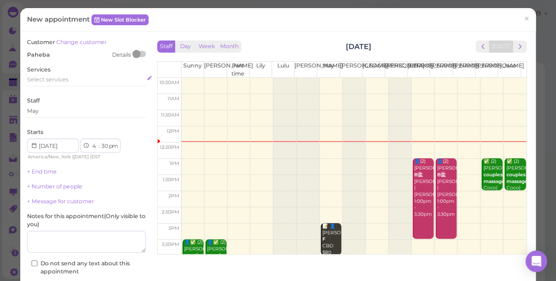
click at [71, 80] on div "Select services" at bounding box center [86, 80] width 119 height 8
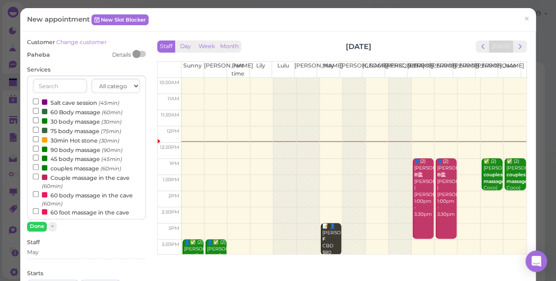
click at [69, 113] on label "60 Body massage (60min)" at bounding box center [78, 111] width 90 height 9
click at [39, 113] on input "60 Body massage (60min)" at bounding box center [36, 111] width 6 height 6
click at [33, 228] on button "Done" at bounding box center [37, 226] width 20 height 9
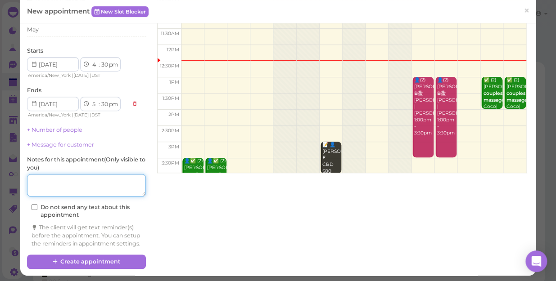
click at [94, 189] on textarea at bounding box center [86, 185] width 119 height 23
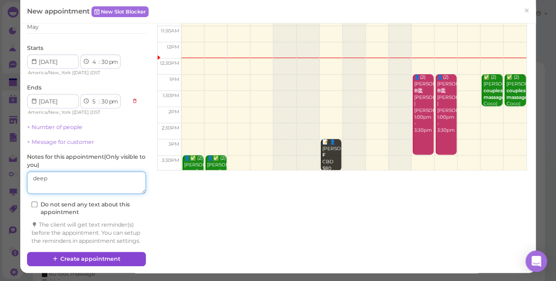
type textarea "deep"
click at [117, 257] on button "Create appointment" at bounding box center [86, 259] width 119 height 14
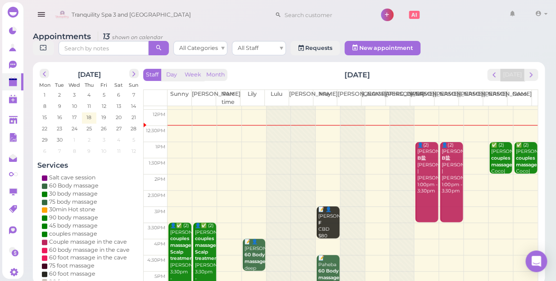
scroll to position [40, 0]
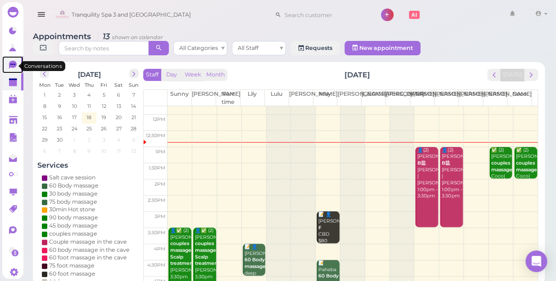
click at [11, 66] on icon at bounding box center [13, 65] width 8 height 8
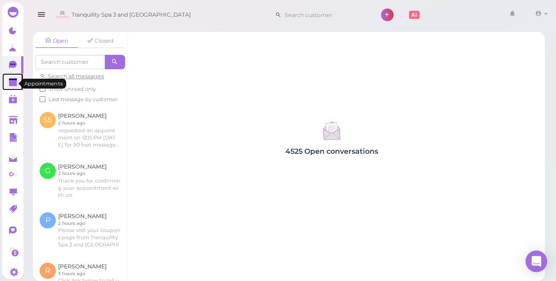
click at [10, 83] on polygon at bounding box center [13, 83] width 8 height 6
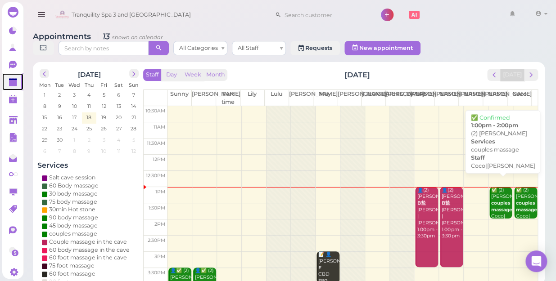
click at [499, 200] on b "couples massage" at bounding box center [501, 206] width 21 height 13
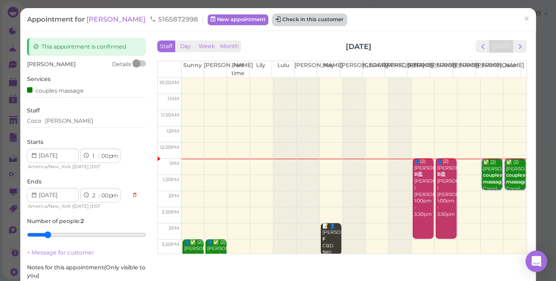
click at [283, 23] on button "Check in this customer" at bounding box center [309, 19] width 73 height 11
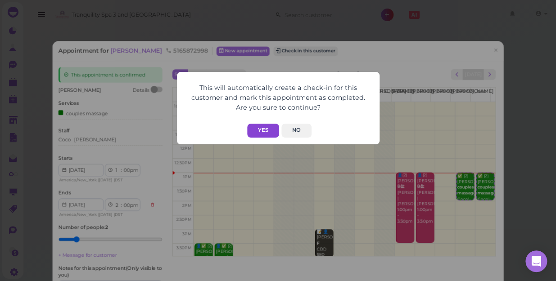
click at [260, 130] on button "Yes" at bounding box center [263, 131] width 32 height 14
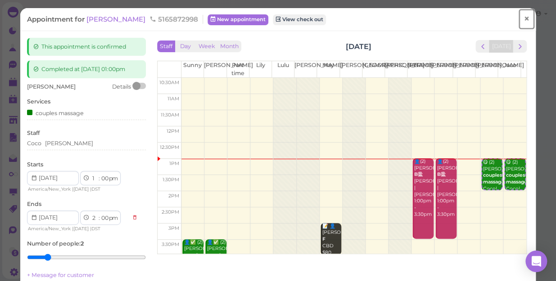
click at [524, 16] on span "×" at bounding box center [527, 19] width 6 height 13
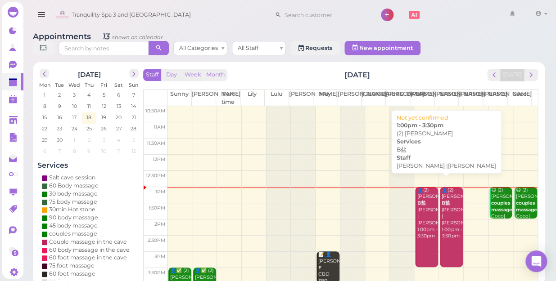
click at [422, 220] on div "👤(2) [PERSON_NAME]盐 [PERSON_NAME] |[PERSON_NAME] 1:00pm - 3:30pm" at bounding box center [426, 213] width 21 height 53
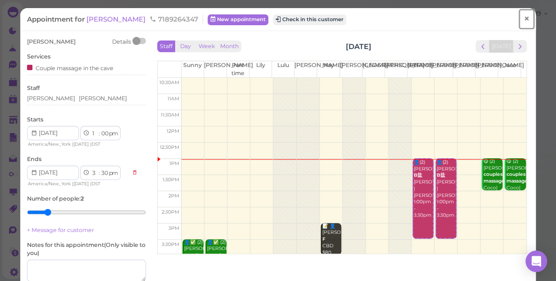
click at [524, 21] on span "×" at bounding box center [527, 19] width 6 height 13
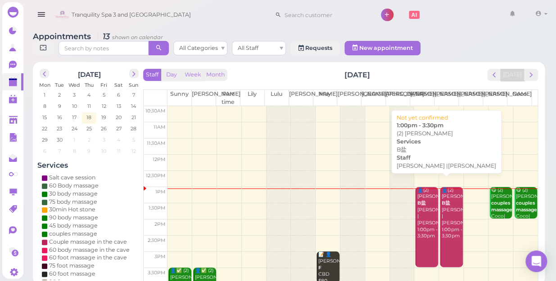
click at [425, 225] on link "👤(2) [PERSON_NAME]盐 [PERSON_NAME] |[PERSON_NAME] 1:00pm - 3:30pm" at bounding box center [426, 227] width 23 height 81
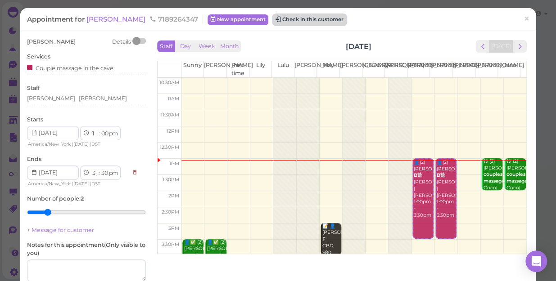
click at [280, 23] on button "Check in this customer" at bounding box center [309, 19] width 73 height 11
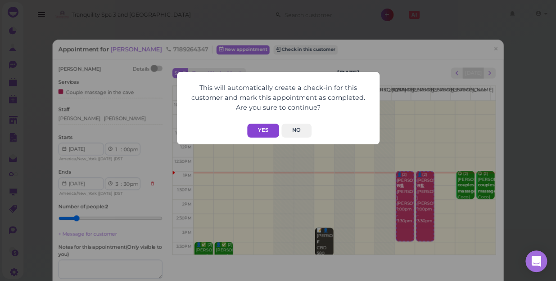
click at [267, 131] on button "Yes" at bounding box center [263, 131] width 32 height 14
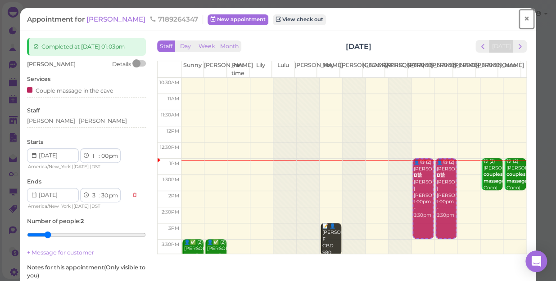
click at [524, 22] on span "×" at bounding box center [527, 19] width 6 height 13
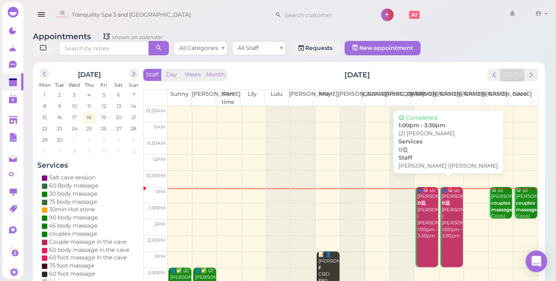
click at [420, 210] on div "👤😋 (2) [PERSON_NAME]盐 [PERSON_NAME] |[PERSON_NAME] 1:00pm - 3:30pm" at bounding box center [426, 213] width 21 height 53
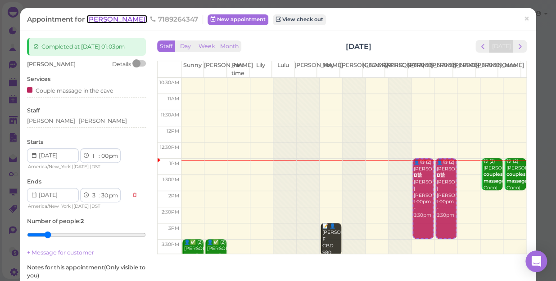
click at [103, 22] on span "[PERSON_NAME]" at bounding box center [116, 19] width 61 height 9
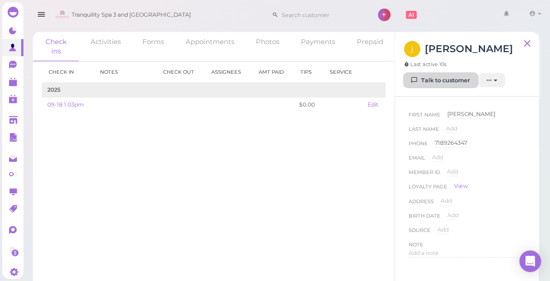
click at [451, 81] on link "Talk to customer" at bounding box center [440, 80] width 73 height 14
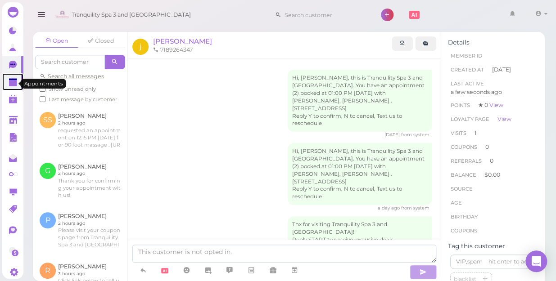
click at [10, 80] on polygon at bounding box center [13, 80] width 8 height 2
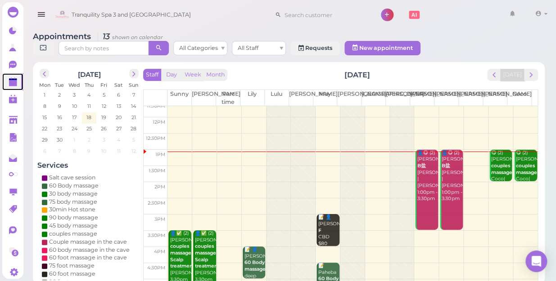
scroll to position [81, 0]
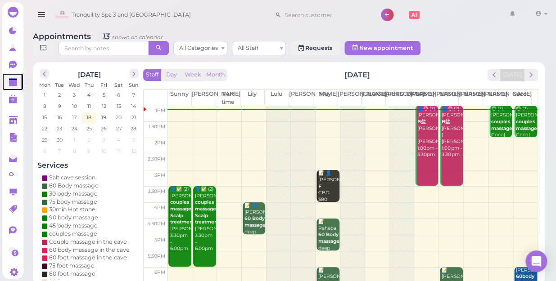
click at [118, 113] on span "20" at bounding box center [119, 117] width 8 height 8
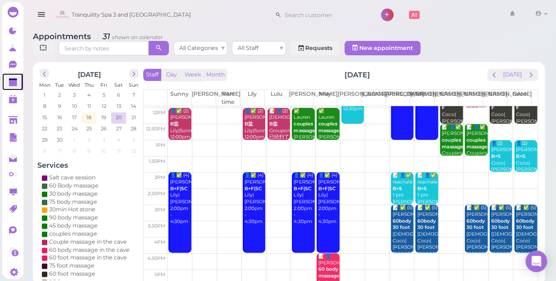
scroll to position [0, 0]
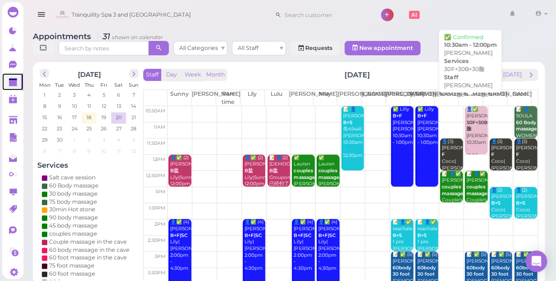
click at [469, 131] on div "👤✅ [PERSON_NAME] 30F+30B+30脸 [PERSON_NAME] 10:30am - 12:00pm" at bounding box center [476, 132] width 21 height 53
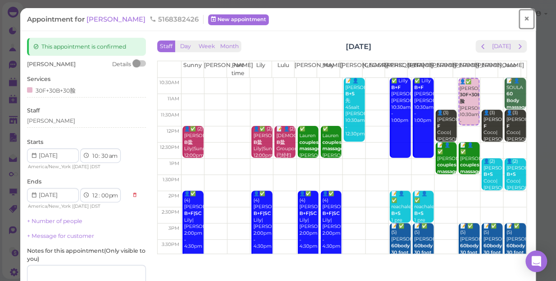
click at [524, 18] on span "×" at bounding box center [527, 19] width 6 height 13
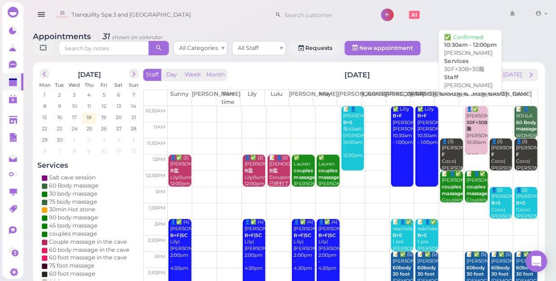
click at [471, 122] on div "👤✅ [PERSON_NAME] 30F+30B+30脸 [PERSON_NAME] 10:30am - 12:00pm" at bounding box center [476, 132] width 21 height 53
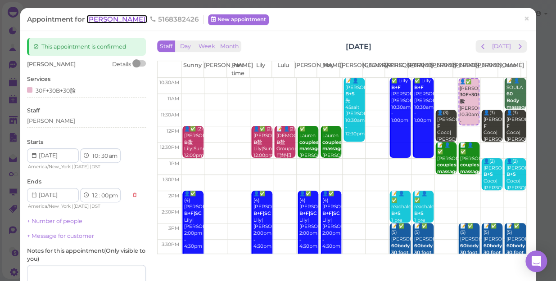
click at [99, 18] on span "[PERSON_NAME]" at bounding box center [116, 19] width 61 height 9
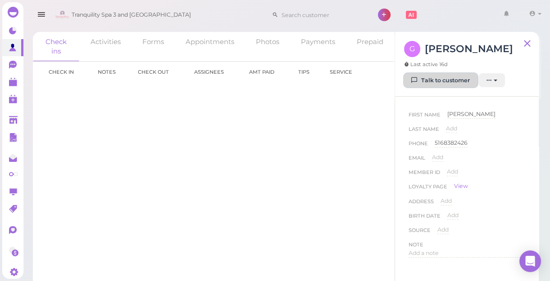
click at [446, 82] on link "Talk to customer" at bounding box center [440, 80] width 73 height 14
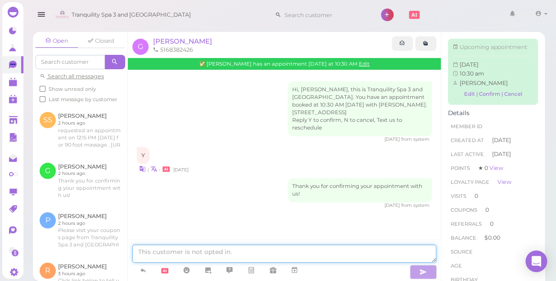
click at [238, 262] on textarea at bounding box center [284, 254] width 304 height 18
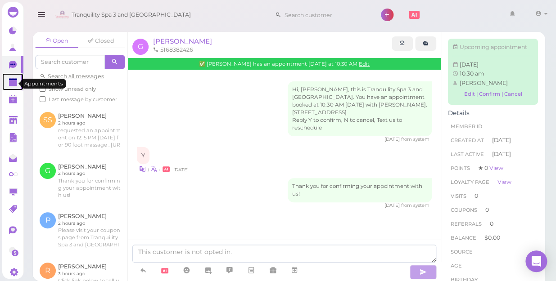
click at [9, 81] on polygon at bounding box center [13, 80] width 8 height 2
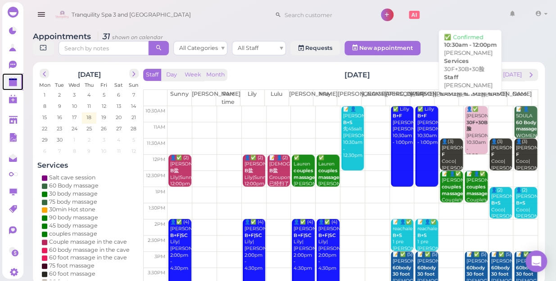
click at [466, 110] on div "👤✅ [PERSON_NAME] 30F+30B+30脸 [PERSON_NAME] 10:30am - 12:00pm" at bounding box center [476, 132] width 21 height 53
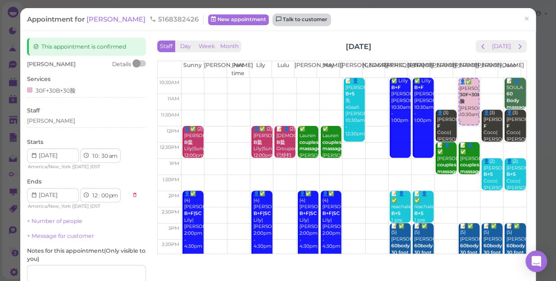
click at [273, 20] on link "Talk to customer" at bounding box center [301, 19] width 57 height 11
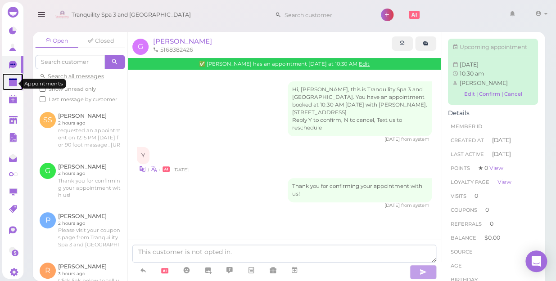
click at [11, 83] on polygon at bounding box center [13, 83] width 8 height 6
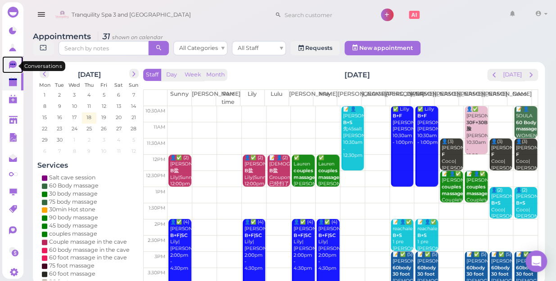
click at [14, 62] on icon at bounding box center [13, 65] width 9 height 9
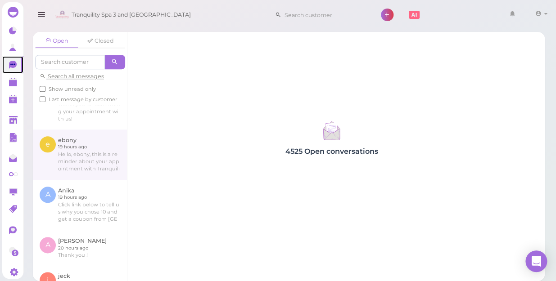
scroll to position [204, 0]
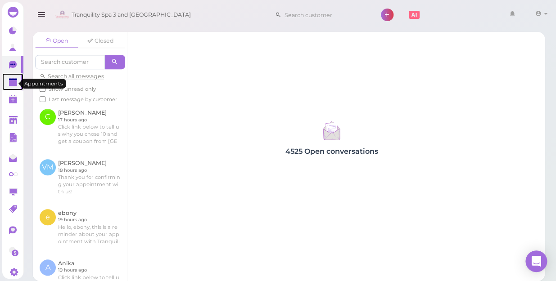
click at [9, 83] on polygon at bounding box center [13, 83] width 8 height 6
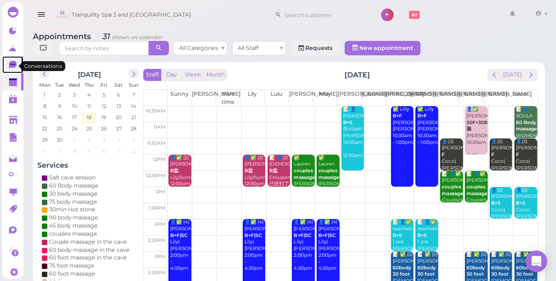
click at [15, 65] on icon at bounding box center [13, 65] width 8 height 8
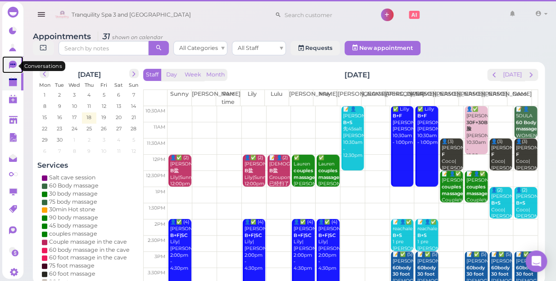
click at [15, 65] on icon at bounding box center [13, 65] width 8 height 8
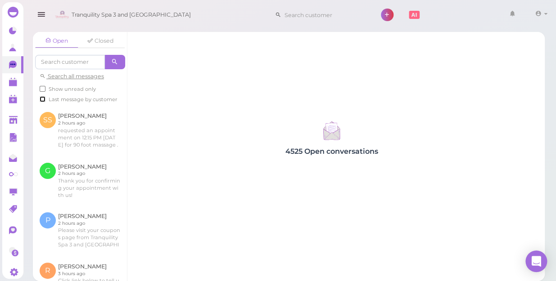
click at [42, 99] on input "Last message by customer" at bounding box center [43, 99] width 6 height 6
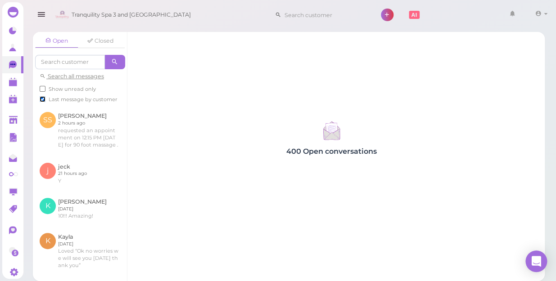
click at [41, 98] on input "Last message by customer" at bounding box center [43, 99] width 6 height 6
checkbox input "false"
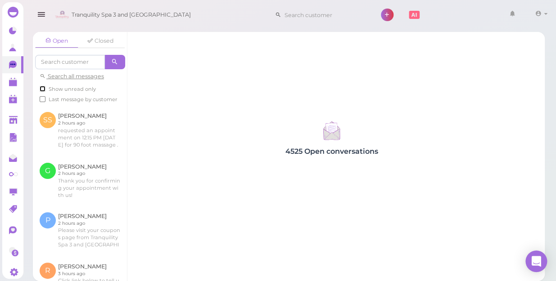
click at [41, 86] on input "Show unread only" at bounding box center [43, 89] width 6 height 6
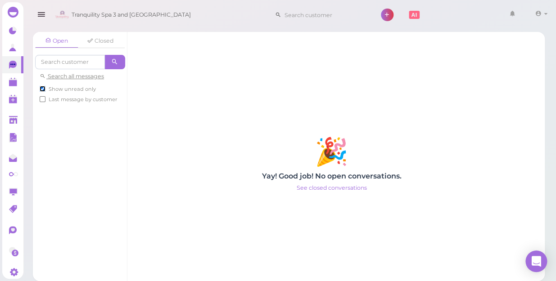
click at [41, 86] on input "Show unread only" at bounding box center [43, 89] width 6 height 6
checkbox input "false"
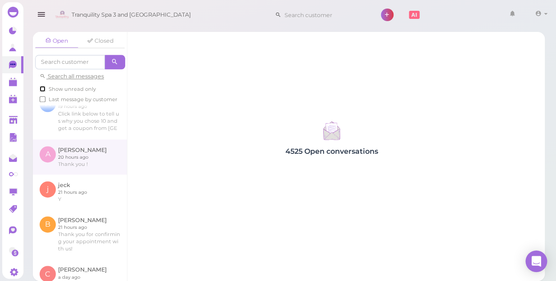
scroll to position [286, 0]
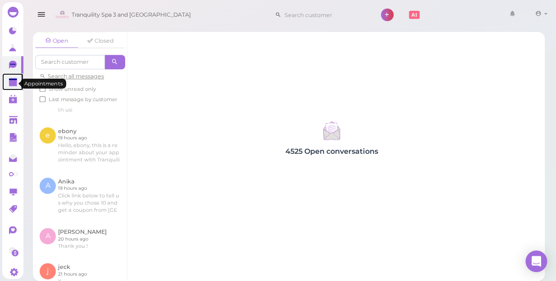
click at [9, 82] on polygon at bounding box center [13, 83] width 8 height 6
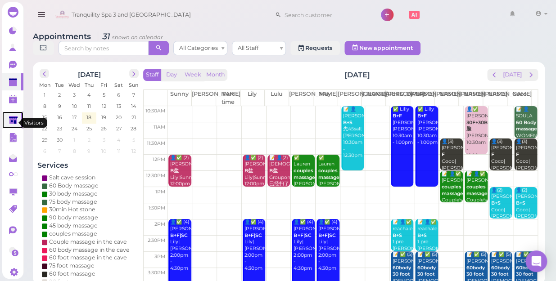
click at [13, 122] on polygon at bounding box center [13, 120] width 9 height 8
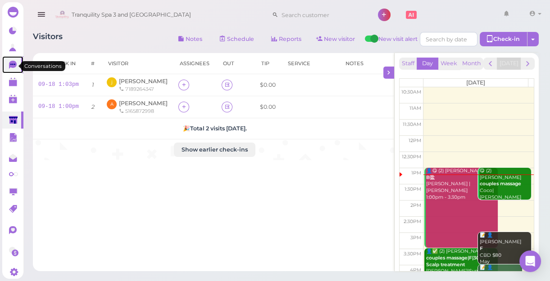
click at [11, 67] on icon at bounding box center [13, 65] width 8 height 8
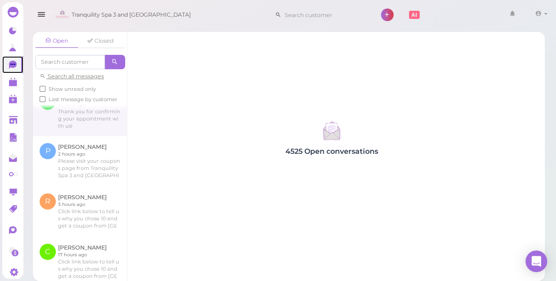
scroll to position [81, 0]
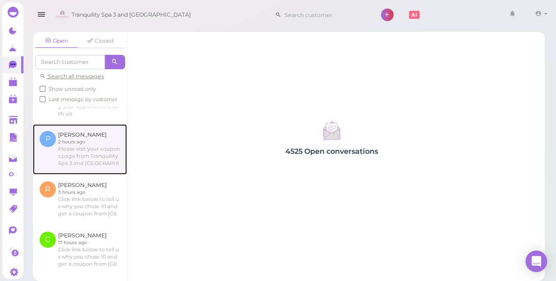
click at [77, 155] on link at bounding box center [80, 149] width 94 height 50
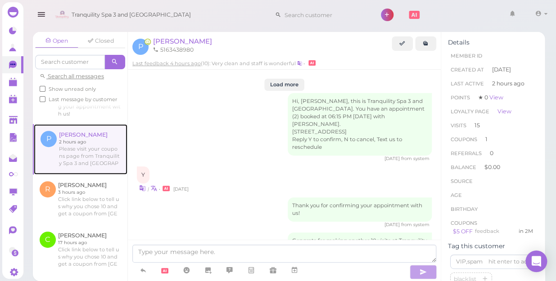
scroll to position [1178, 0]
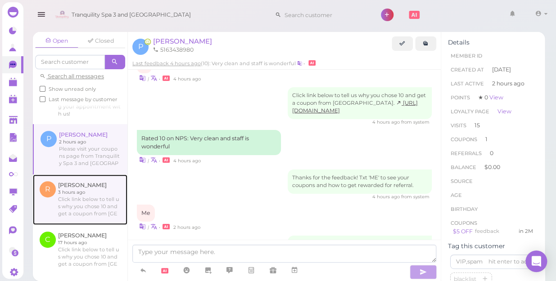
click at [77, 199] on link at bounding box center [80, 200] width 95 height 50
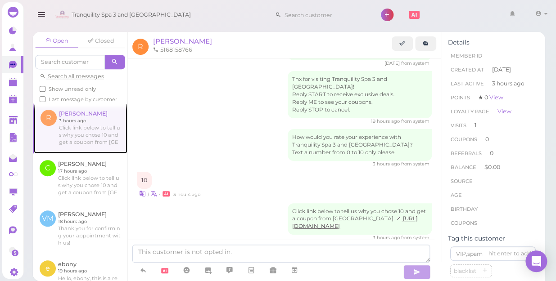
scroll to position [204, 0]
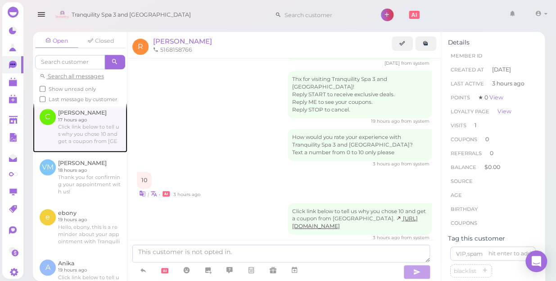
click at [72, 147] on link at bounding box center [80, 127] width 95 height 50
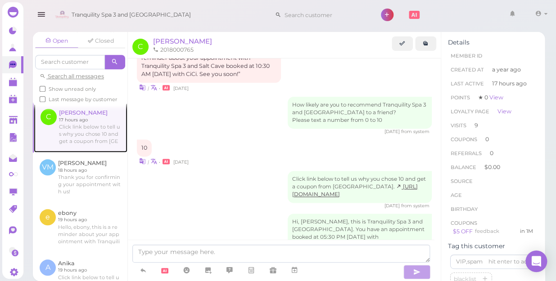
scroll to position [1127, 0]
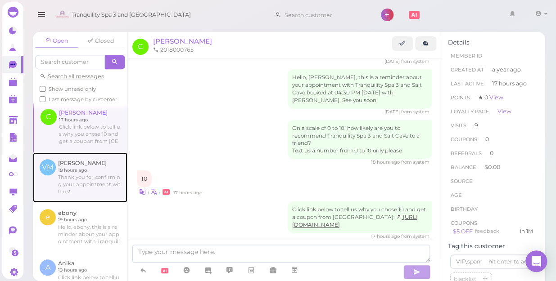
click at [72, 187] on link at bounding box center [80, 178] width 95 height 50
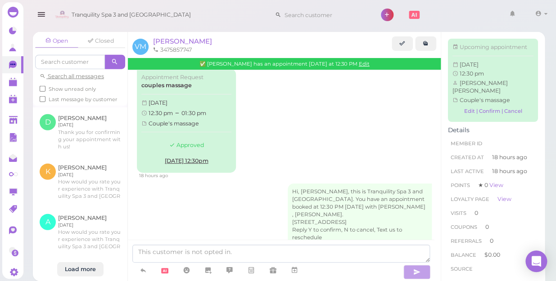
scroll to position [835, 0]
click at [83, 262] on div "Load more" at bounding box center [80, 269] width 46 height 14
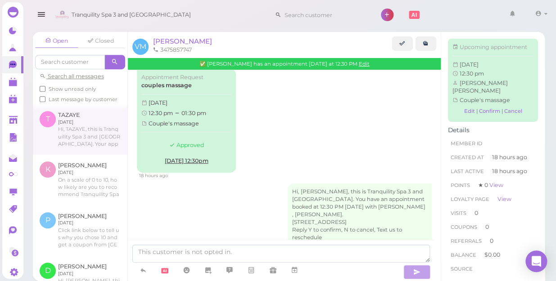
scroll to position [1449, 0]
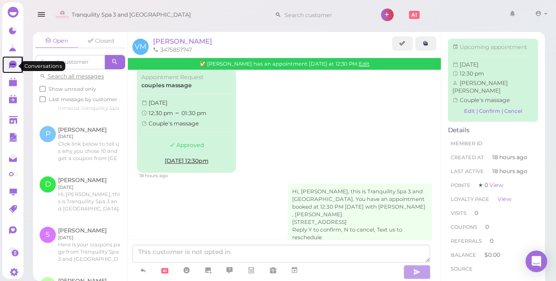
click at [12, 64] on icon at bounding box center [13, 65] width 8 height 8
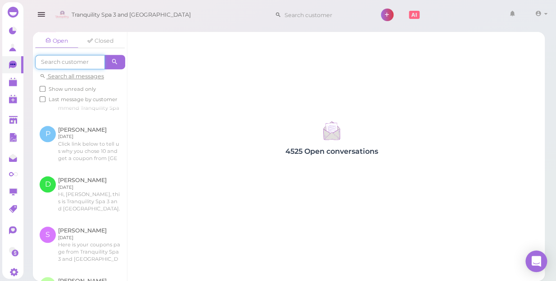
click at [95, 62] on input at bounding box center [70, 62] width 70 height 14
type input "[PERSON_NAME]"
click at [112, 57] on span at bounding box center [115, 62] width 20 height 14
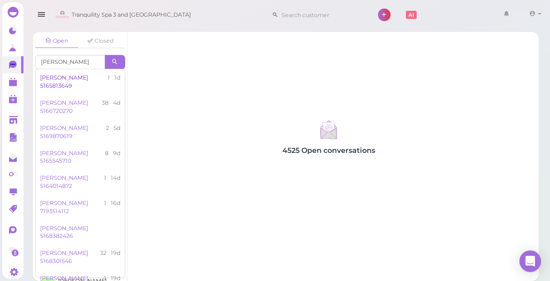
click at [54, 84] on div "[PERSON_NAME] 5165813649" at bounding box center [71, 82] width 63 height 16
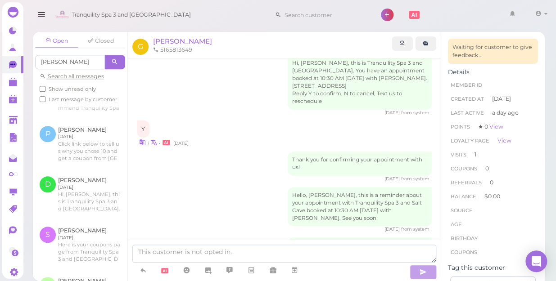
scroll to position [122, 0]
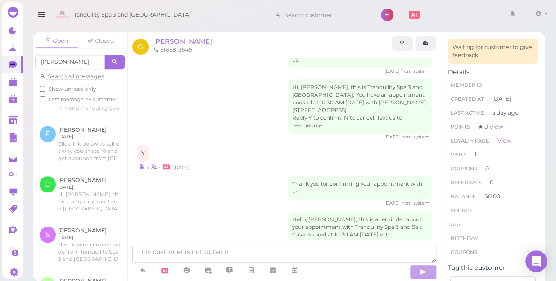
click at [115, 59] on icon at bounding box center [115, 62] width 6 height 7
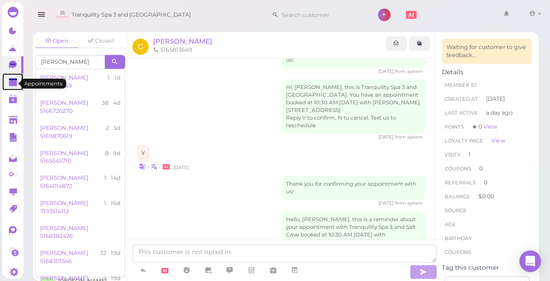
click at [12, 81] on polygon at bounding box center [13, 80] width 8 height 2
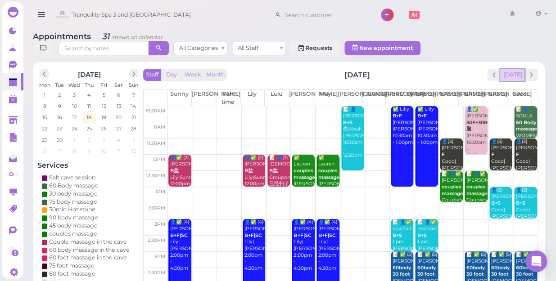
click at [514, 69] on button "[DATE]" at bounding box center [512, 75] width 24 height 12
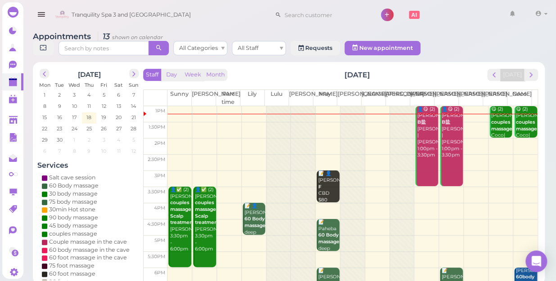
scroll to position [81, 0]
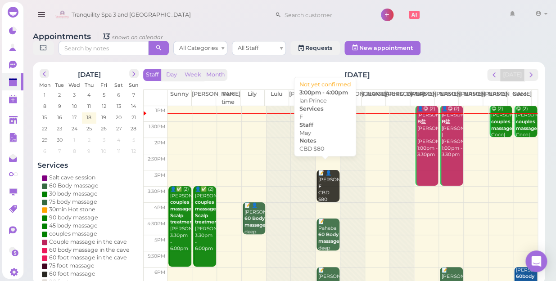
click at [322, 180] on div "📝 👤lan Prince F CBD $80 May 3:00pm - 4:00pm" at bounding box center [328, 199] width 21 height 59
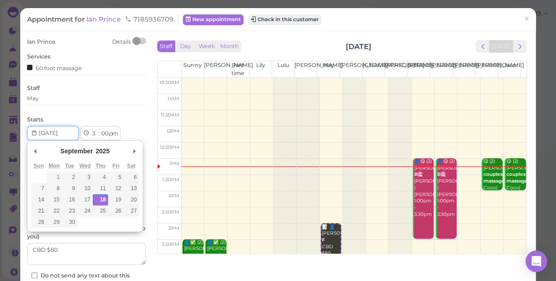
click at [62, 131] on input "Use the arrow keys to pick a date" at bounding box center [53, 133] width 52 height 14
type input "[DATE]"
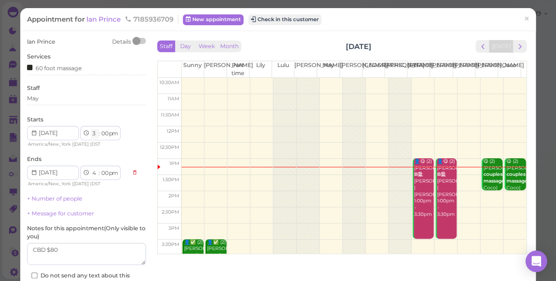
click at [93, 134] on select "1 2 3 4 5 6 7 8 9 10 11 12" at bounding box center [95, 133] width 8 height 9
select select "10"
click at [91, 129] on select "1 2 3 4 5 6 7 8 9 10 11 12" at bounding box center [95, 133] width 8 height 9
click at [95, 241] on label "Notes for this appointment ( Only visible to you )" at bounding box center [86, 233] width 119 height 16
select select "11"
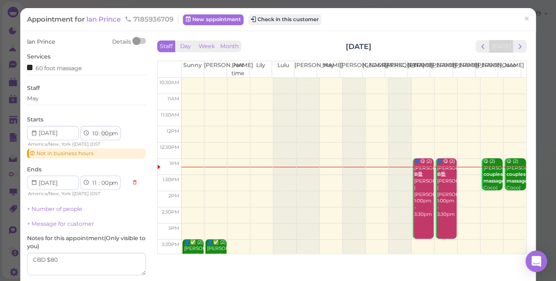
click at [107, 136] on select "00 05 10 15 20 25 30 35 40 45 50 55" at bounding box center [104, 133] width 9 height 9
select select "30"
click at [100, 129] on select "00 05 10 15 20 25 30 35 40 45 50 55" at bounding box center [104, 133] width 9 height 9
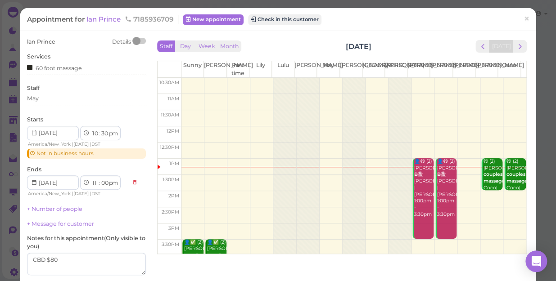
select select "30"
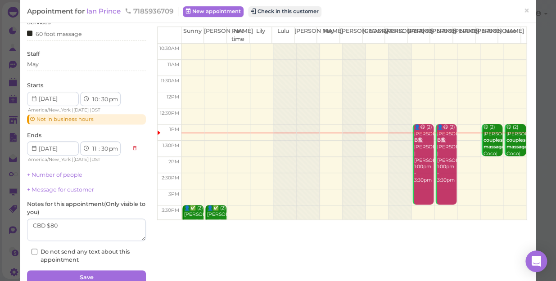
scroll to position [76, 0]
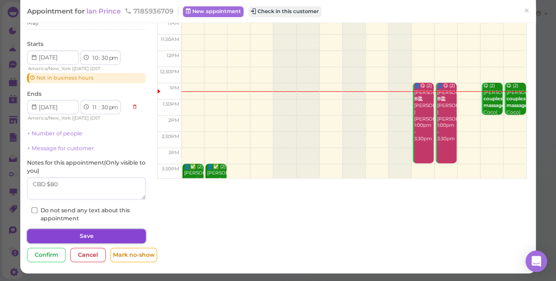
click at [124, 235] on button "Save" at bounding box center [86, 236] width 119 height 14
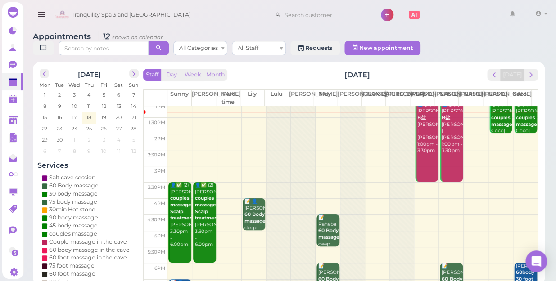
scroll to position [40, 0]
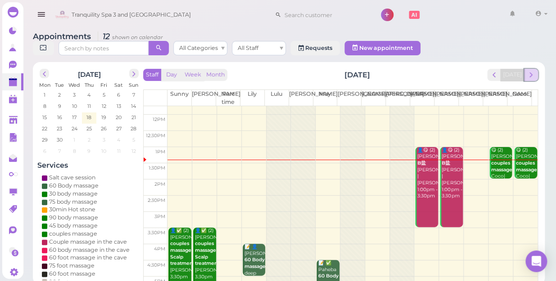
click at [534, 71] on span "next" at bounding box center [531, 75] width 9 height 9
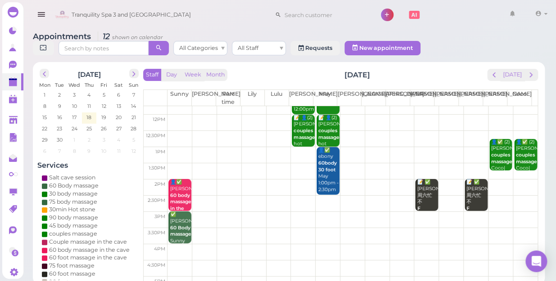
scroll to position [0, 0]
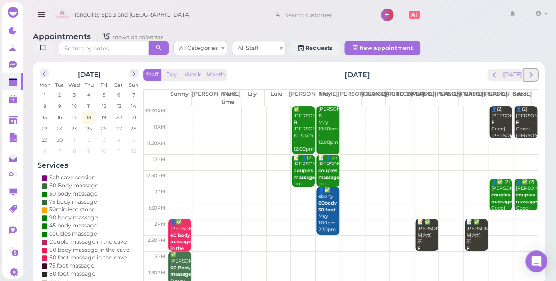
click at [534, 71] on span "next" at bounding box center [531, 75] width 9 height 9
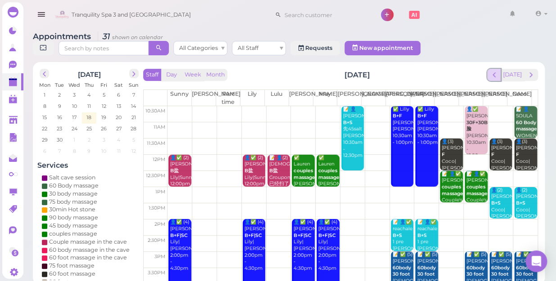
click at [495, 71] on span "prev" at bounding box center [494, 75] width 9 height 9
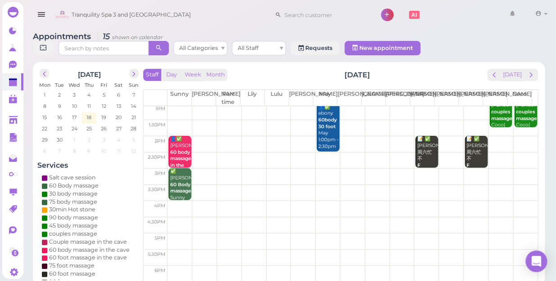
scroll to position [41, 0]
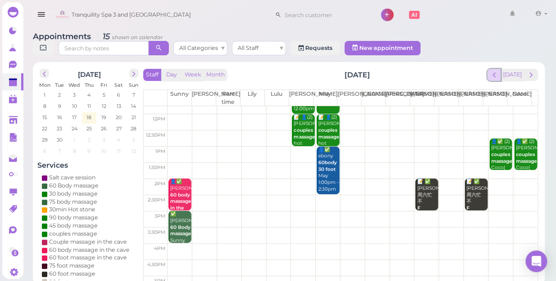
click at [495, 71] on span "prev" at bounding box center [494, 75] width 9 height 9
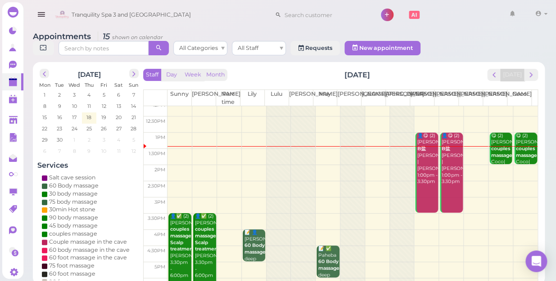
scroll to position [122, 0]
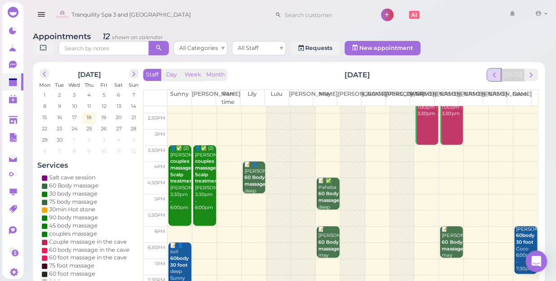
click at [498, 70] on button "prev" at bounding box center [494, 75] width 14 height 12
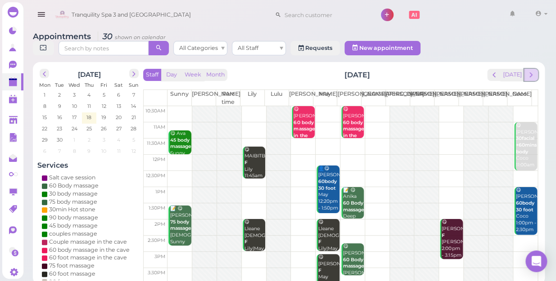
click at [536, 71] on button "next" at bounding box center [531, 75] width 14 height 12
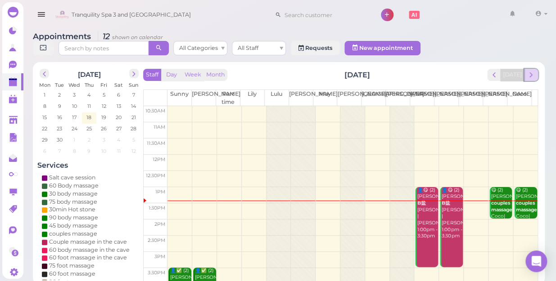
click at [532, 71] on span "next" at bounding box center [531, 75] width 9 height 9
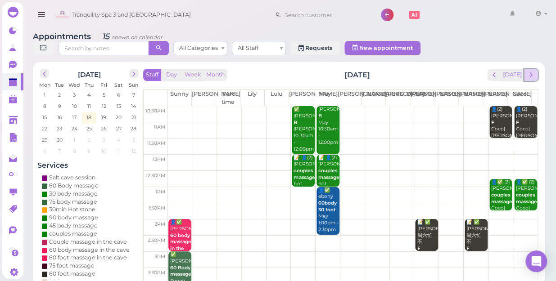
click at [531, 71] on span "next" at bounding box center [531, 75] width 9 height 9
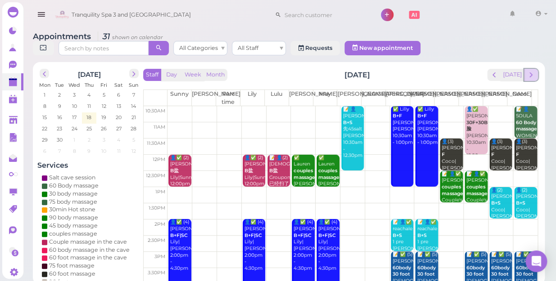
click at [533, 71] on span "next" at bounding box center [531, 75] width 9 height 9
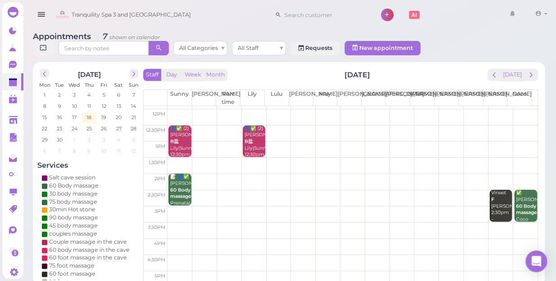
scroll to position [122, 0]
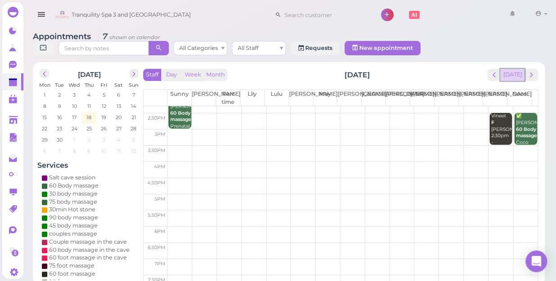
click at [511, 69] on button "[DATE]" at bounding box center [512, 75] width 24 height 12
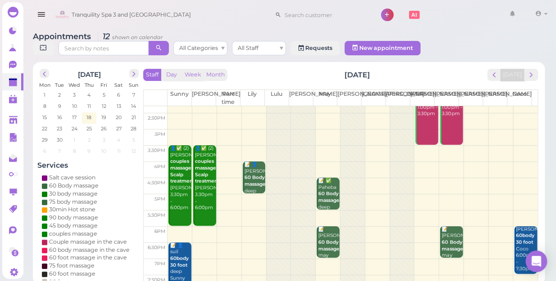
click at [517, 146] on td at bounding box center [352, 154] width 370 height 16
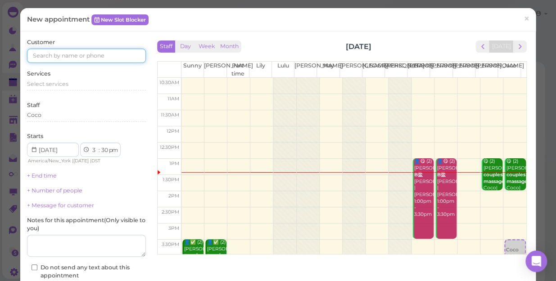
click at [124, 56] on input at bounding box center [86, 56] width 119 height 14
type input "5164270450"
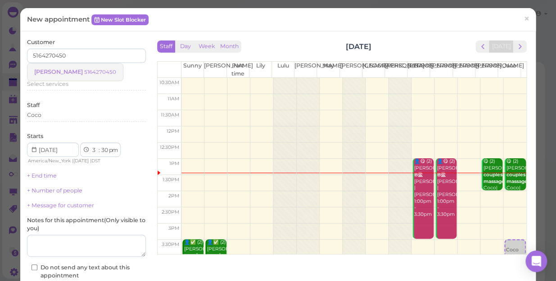
click at [84, 69] on small "5164270450" at bounding box center [100, 72] width 32 height 6
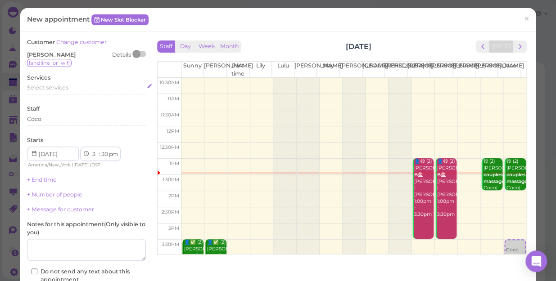
click at [68, 86] on span "Select services" at bounding box center [47, 87] width 41 height 7
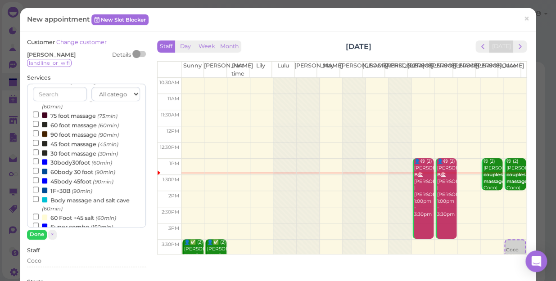
click at [71, 173] on label "60body 30 foot (90min)" at bounding box center [74, 171] width 82 height 9
drag, startPoint x: 71, startPoint y: 173, endPoint x: 35, endPoint y: 172, distance: 35.6
click at [35, 172] on input "60body 30 foot (90min)" at bounding box center [36, 171] width 6 height 6
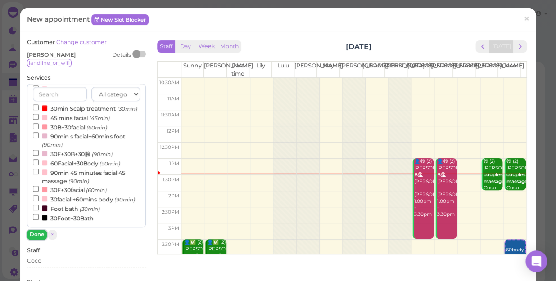
click at [37, 235] on button "Done" at bounding box center [37, 234] width 20 height 9
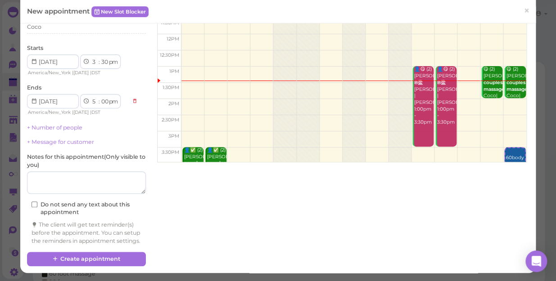
scroll to position [99, 0]
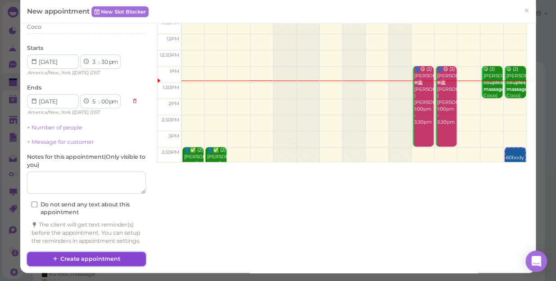
click at [117, 257] on button "Create appointment" at bounding box center [86, 259] width 119 height 14
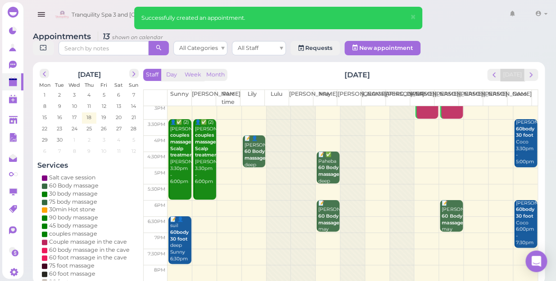
scroll to position [163, 0]
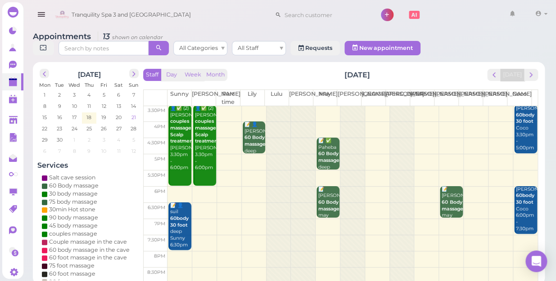
click at [131, 113] on span "21" at bounding box center [134, 117] width 6 height 8
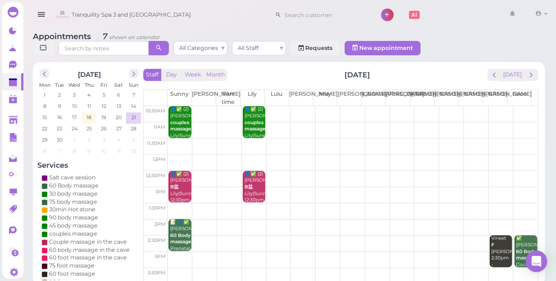
click at [521, 106] on td at bounding box center [352, 114] width 370 height 16
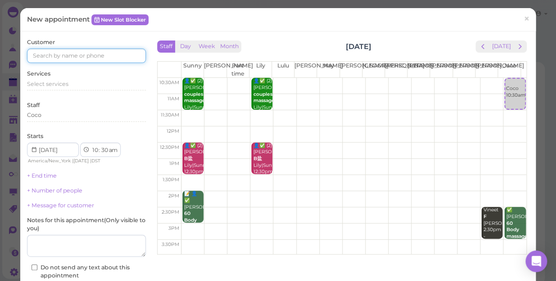
click at [127, 56] on input at bounding box center [86, 56] width 119 height 14
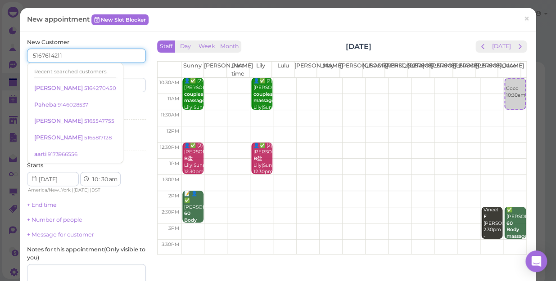
type input "5167614211"
click at [132, 106] on div "Services Select services" at bounding box center [86, 111] width 119 height 25
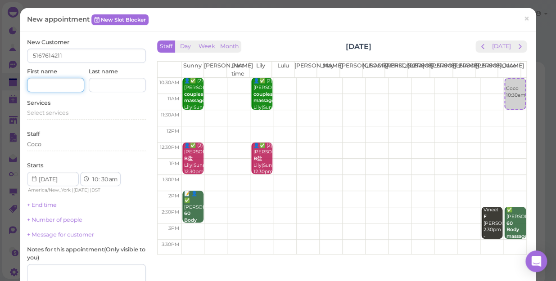
click at [65, 86] on input at bounding box center [55, 85] width 57 height 14
type input "B"
type input "[PERSON_NAME]"
click at [70, 116] on div "Select services" at bounding box center [86, 113] width 119 height 8
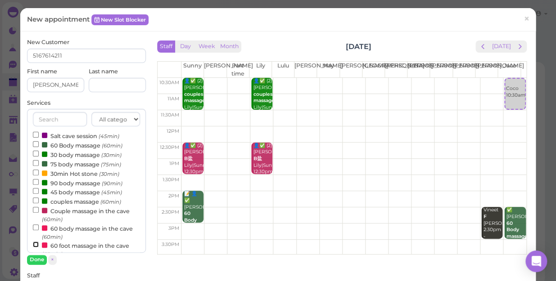
click at [35, 243] on input "60 foot massage in the cave (60min)" at bounding box center [36, 245] width 6 height 6
click at [33, 257] on button "Done" at bounding box center [37, 259] width 20 height 9
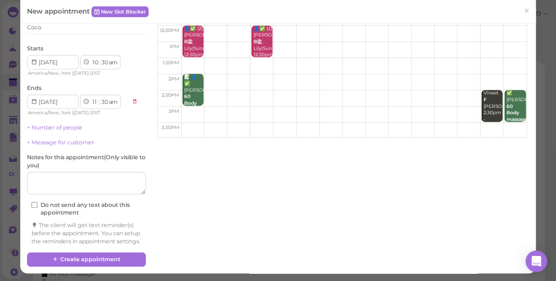
scroll to position [125, 0]
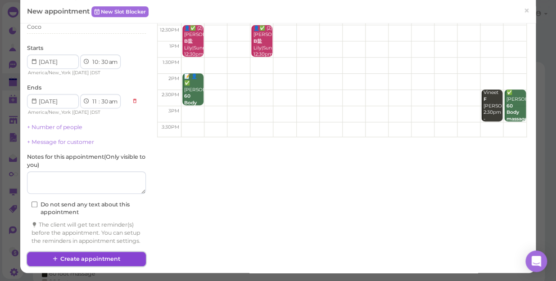
click at [135, 258] on button "Create appointment" at bounding box center [86, 259] width 119 height 14
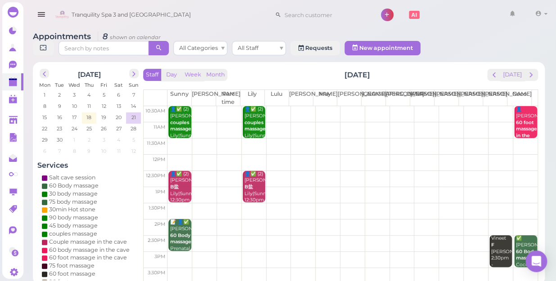
click at [495, 106] on td at bounding box center [352, 114] width 370 height 16
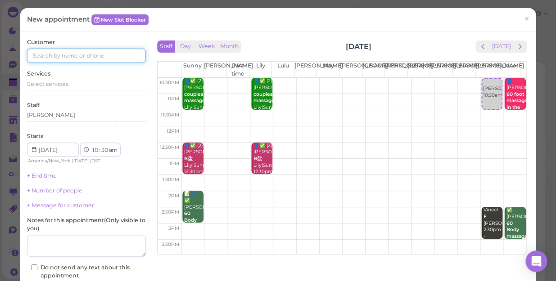
click at [122, 56] on input at bounding box center [86, 56] width 119 height 14
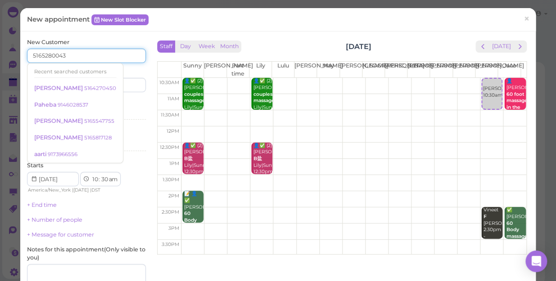
type input "5165280043"
click at [116, 104] on div "Services Select services" at bounding box center [86, 111] width 119 height 25
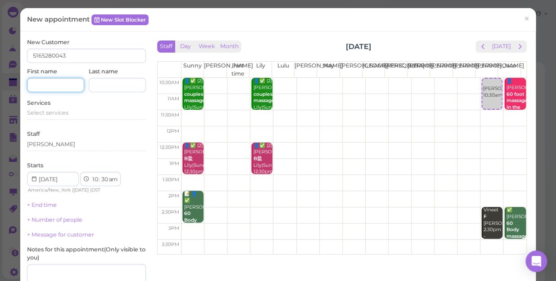
click at [63, 86] on input at bounding box center [55, 85] width 57 height 14
type input "[PERSON_NAME]"
click at [67, 113] on span "Select services" at bounding box center [47, 112] width 41 height 7
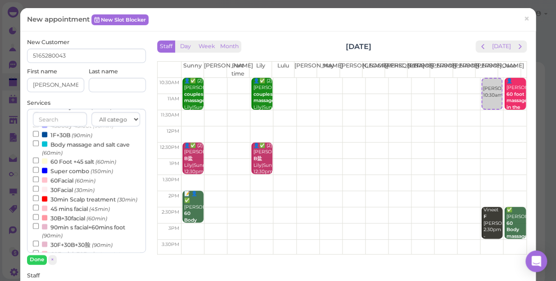
scroll to position [204, 0]
click at [34, 161] on input "60 Foot +45 salt (60min)" at bounding box center [36, 160] width 6 height 6
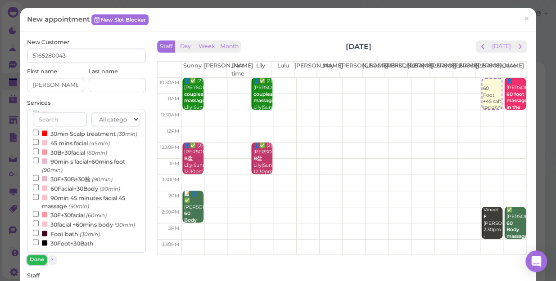
click at [31, 258] on button "Done" at bounding box center [37, 259] width 20 height 9
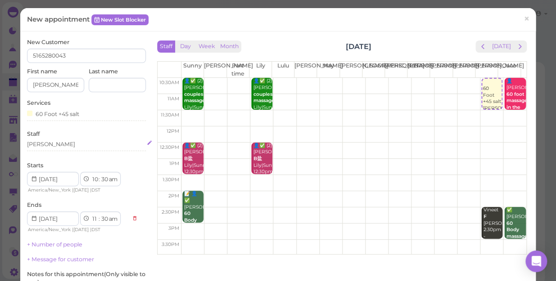
click at [50, 145] on div "[PERSON_NAME]" at bounding box center [86, 144] width 119 height 8
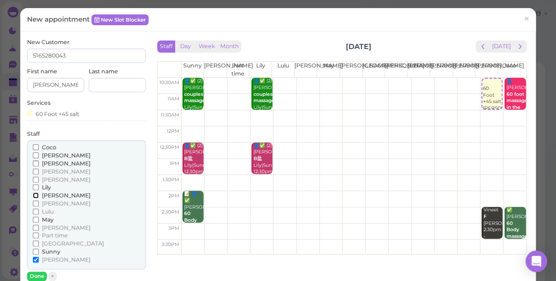
click at [35, 195] on input "[PERSON_NAME]" at bounding box center [36, 196] width 6 height 6
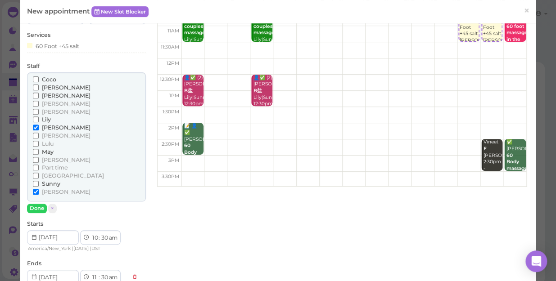
scroll to position [81, 0]
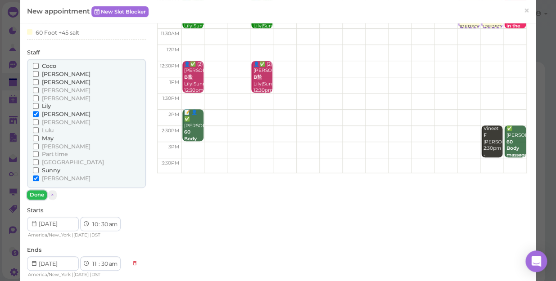
click at [37, 194] on button "Done" at bounding box center [37, 194] width 20 height 9
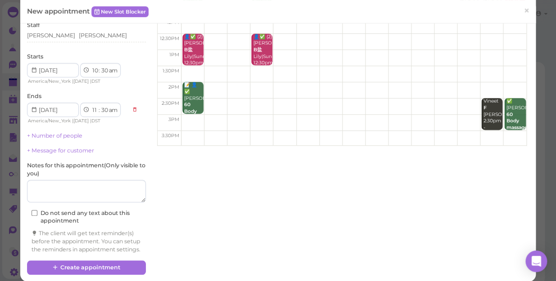
scroll to position [125, 0]
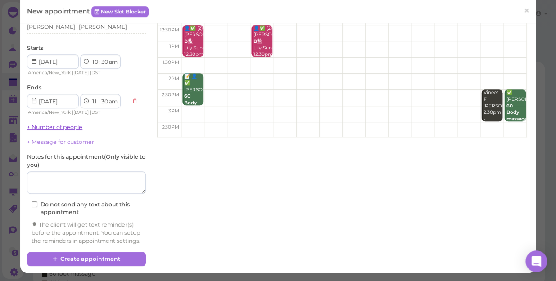
click at [81, 124] on link "+ Number of people" at bounding box center [54, 127] width 55 height 7
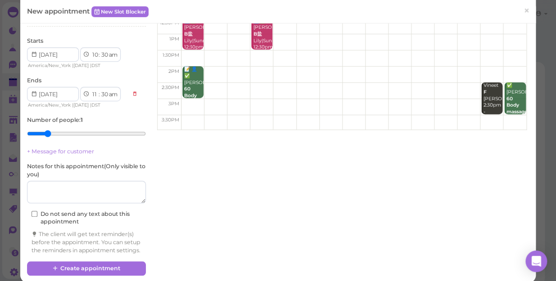
type input "2"
click at [46, 133] on input "range" at bounding box center [86, 134] width 119 height 14
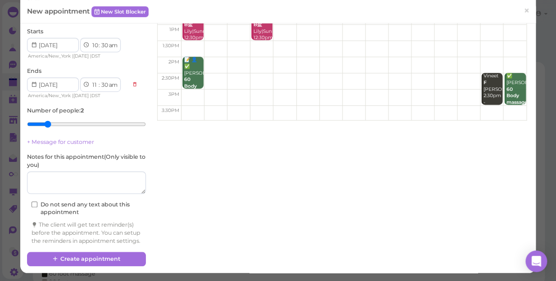
scroll to position [141, 0]
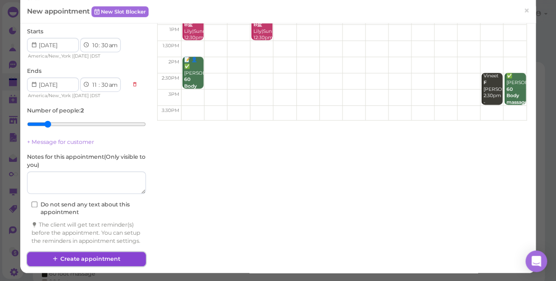
click at [116, 256] on button "Create appointment" at bounding box center [86, 259] width 119 height 14
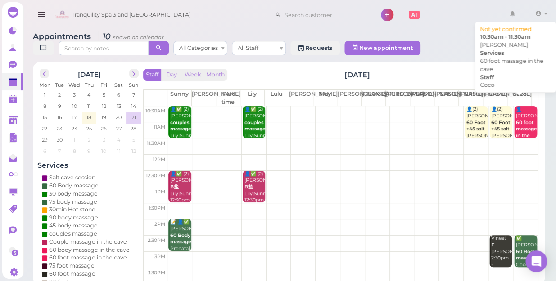
click at [517, 128] on b "60 foot massage in the cave" at bounding box center [526, 133] width 21 height 26
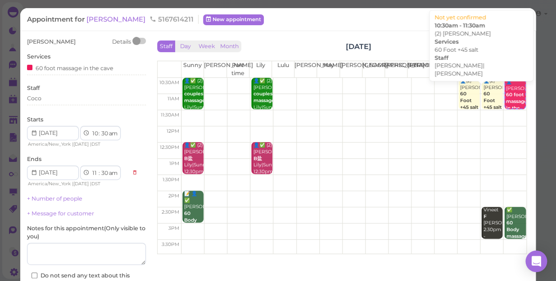
click at [460, 103] on b "60 Foot +45 salt" at bounding box center [469, 100] width 18 height 19
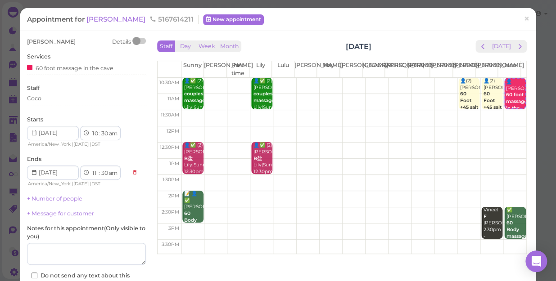
click at [460, 99] on b "60 Foot +45 salt" at bounding box center [469, 100] width 18 height 19
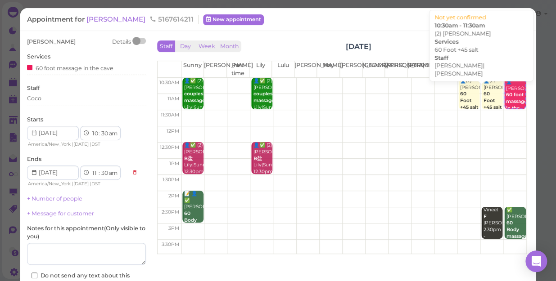
click at [460, 95] on div "👤(2) [PERSON_NAME] 60 Foot +45 salt [PERSON_NAME]|[PERSON_NAME] 10:30am - 11:30…" at bounding box center [470, 111] width 20 height 66
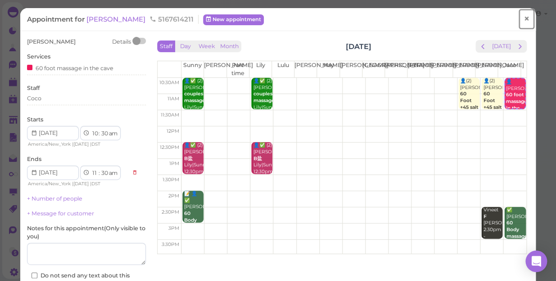
click at [524, 20] on span "×" at bounding box center [527, 19] width 6 height 13
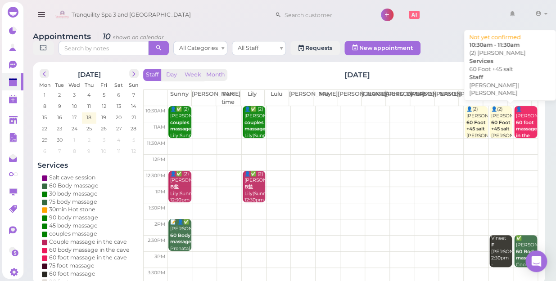
click at [491, 120] on b "60 Foot +45 salt" at bounding box center [500, 126] width 19 height 13
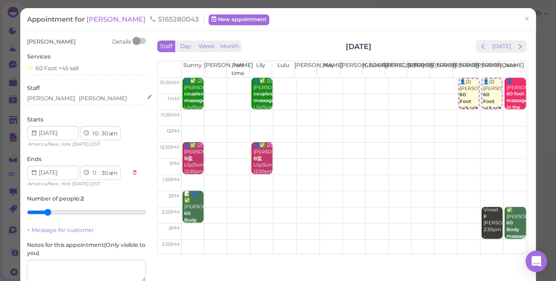
click at [65, 100] on div "[PERSON_NAME] [PERSON_NAME]" at bounding box center [86, 99] width 119 height 8
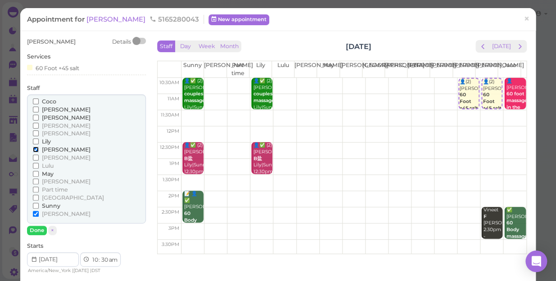
click at [35, 149] on input "[PERSON_NAME]" at bounding box center [36, 150] width 6 height 6
click at [35, 226] on button "Done" at bounding box center [37, 230] width 20 height 9
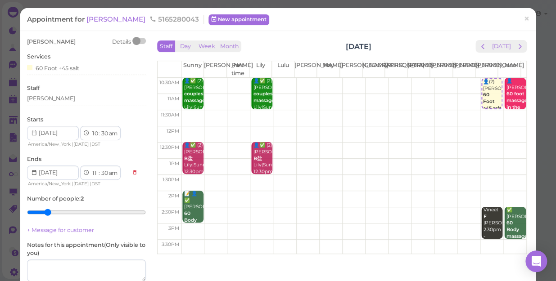
type input "1"
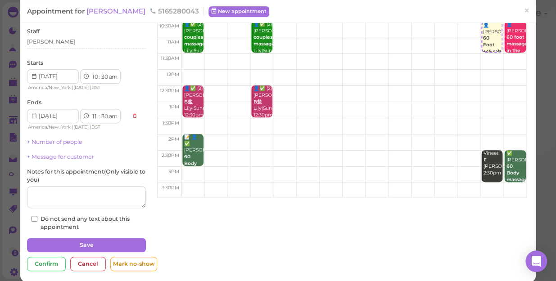
scroll to position [65, 0]
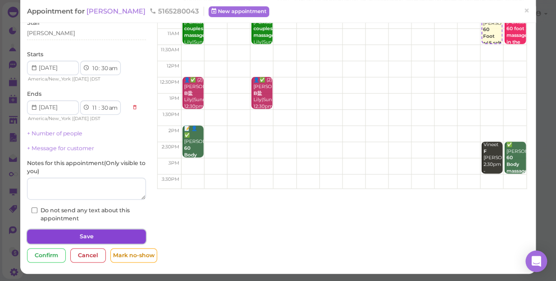
click at [117, 234] on button "Save" at bounding box center [86, 237] width 119 height 14
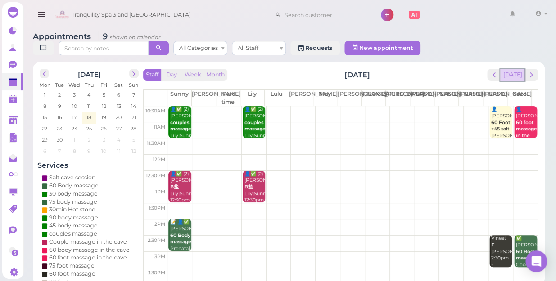
click at [518, 69] on button "[DATE]" at bounding box center [512, 75] width 24 height 12
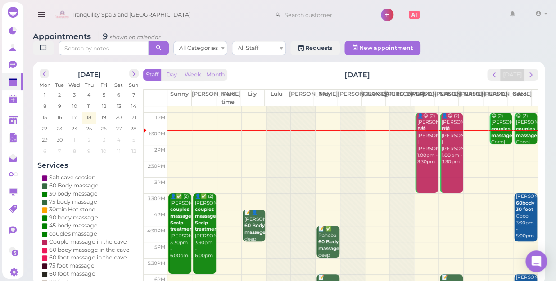
scroll to position [163, 0]
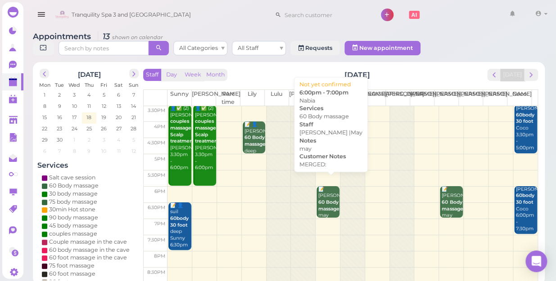
click at [323, 199] on b "60 Body massage" at bounding box center [328, 205] width 21 height 13
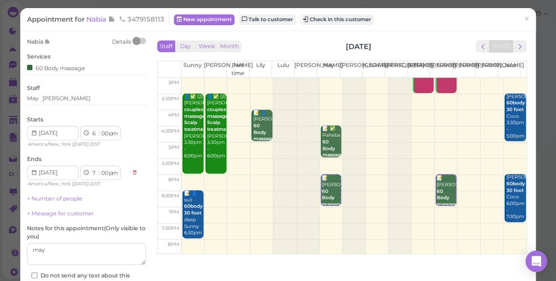
scroll to position [163, 0]
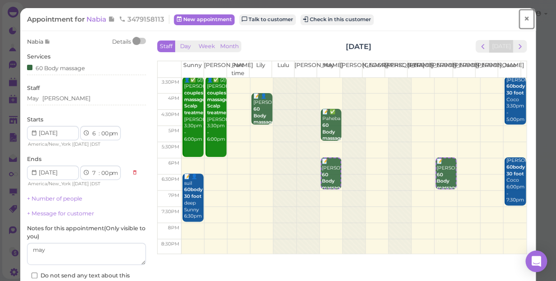
click at [524, 19] on span "×" at bounding box center [527, 19] width 6 height 13
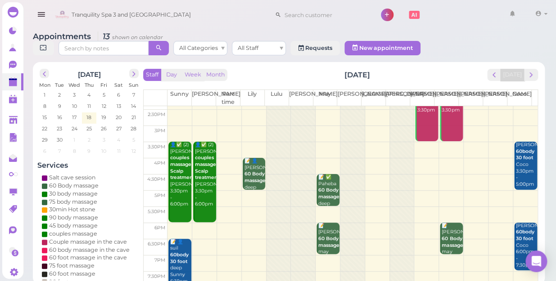
scroll to position [40, 0]
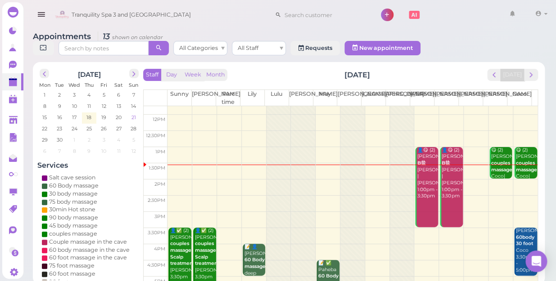
click at [132, 113] on span "21" at bounding box center [134, 117] width 6 height 8
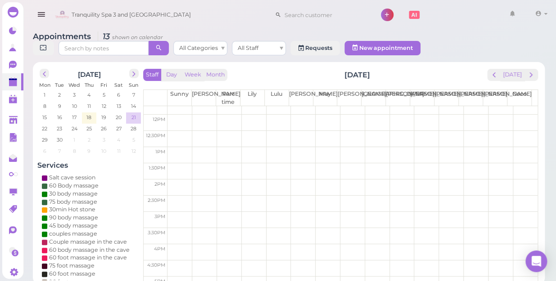
scroll to position [0, 0]
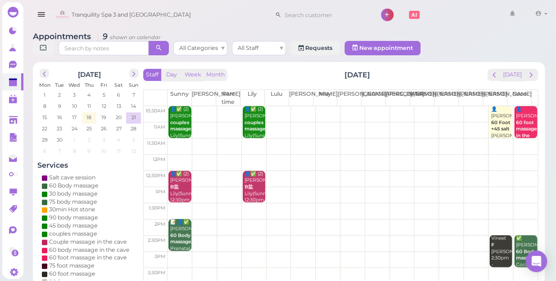
click at [470, 106] on td at bounding box center [352, 114] width 370 height 16
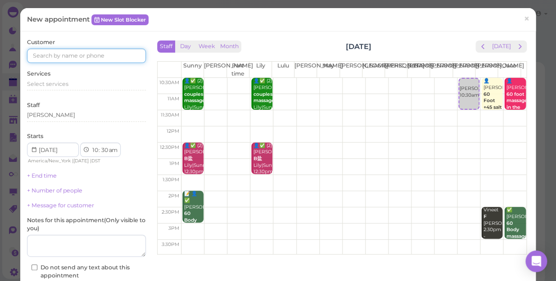
click at [120, 57] on input at bounding box center [86, 56] width 119 height 14
type input "5167614211"
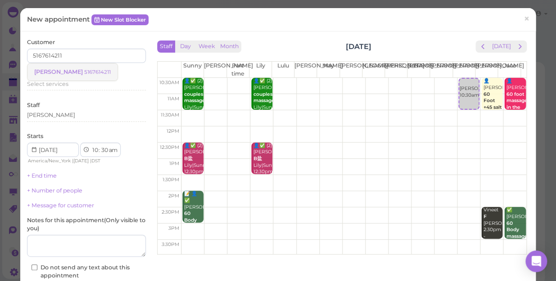
click at [84, 73] on small "5167614211" at bounding box center [97, 72] width 27 height 6
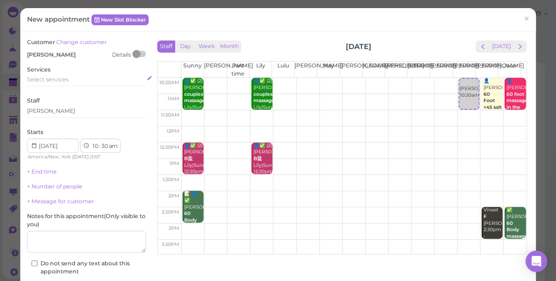
click at [72, 78] on div "Select services" at bounding box center [86, 80] width 119 height 8
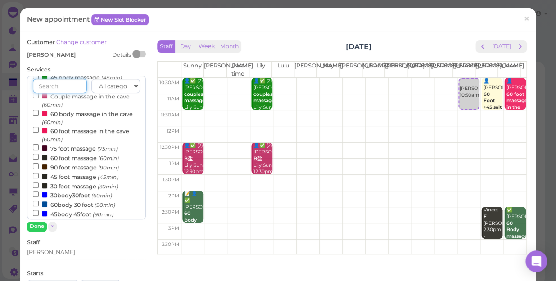
scroll to position [163, 0]
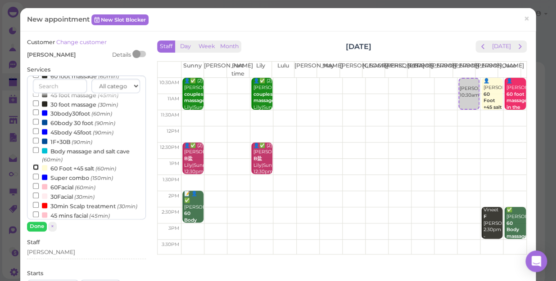
click at [34, 169] on input "60 Foot +45 salt (60min)" at bounding box center [36, 167] width 6 height 6
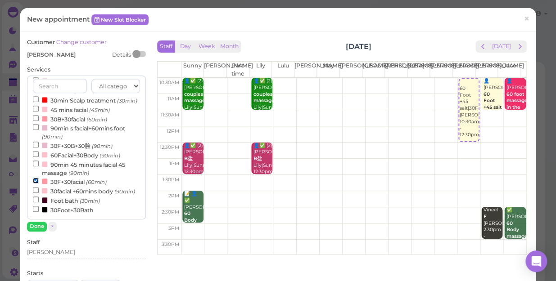
click at [35, 178] on input "30F+30facial (60min)" at bounding box center [36, 181] width 6 height 6
select select "11"
select select "am"
click at [36, 225] on button "Done" at bounding box center [37, 226] width 20 height 9
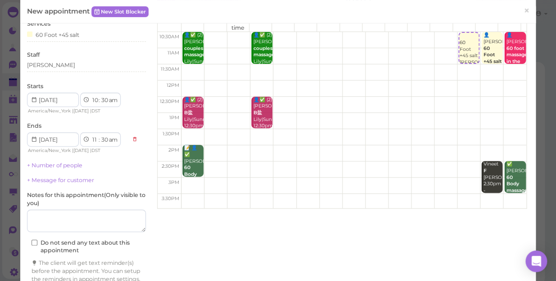
scroll to position [91, 0]
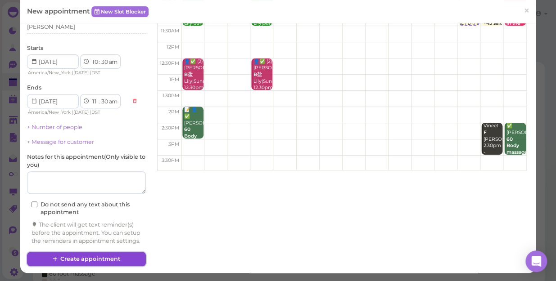
click at [121, 256] on button "Create appointment" at bounding box center [86, 259] width 119 height 14
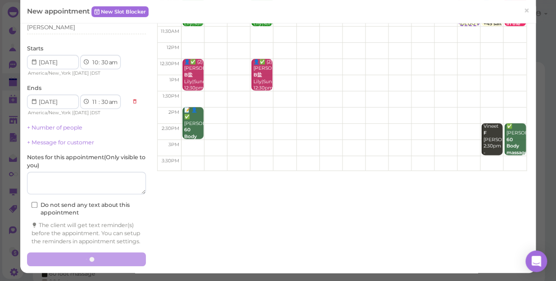
scroll to position [0, 0]
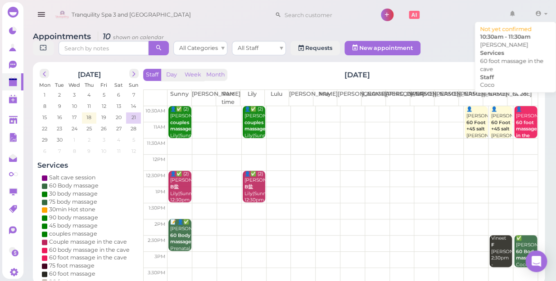
click at [516, 120] on b "60 foot massage in the cave" at bounding box center [526, 133] width 21 height 26
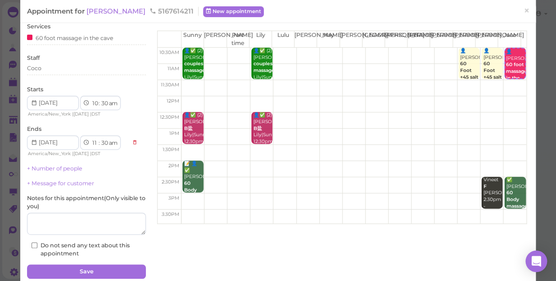
scroll to position [65, 0]
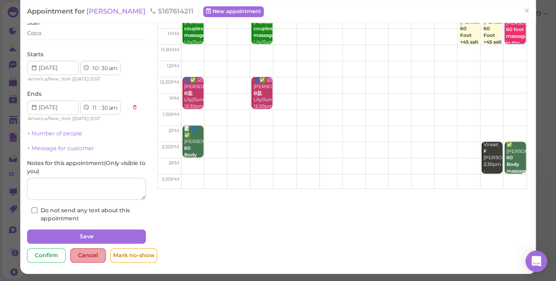
click at [77, 253] on div "Cancel" at bounding box center [88, 255] width 36 height 14
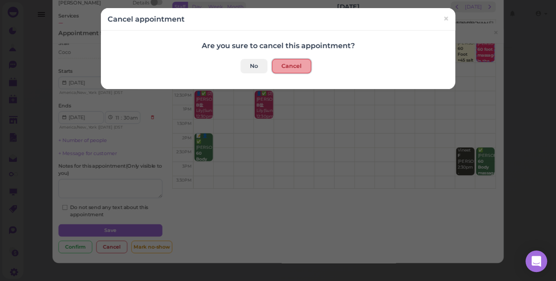
click at [282, 62] on button "Cancel" at bounding box center [291, 66] width 39 height 14
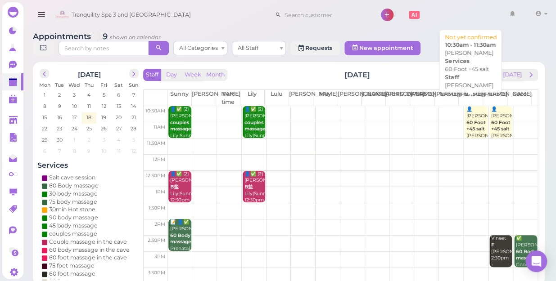
click at [468, 127] on div "👤[PERSON_NAME] 60 Foot +45 salt [PERSON_NAME] 10:30am - 11:30am" at bounding box center [476, 132] width 21 height 53
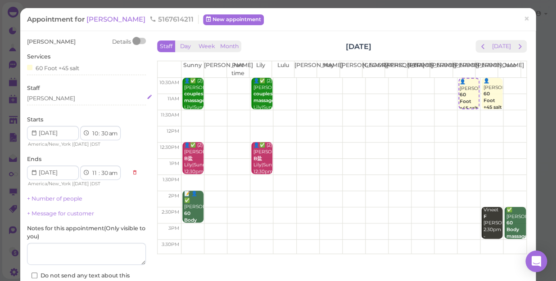
click at [51, 97] on div "[PERSON_NAME]" at bounding box center [86, 99] width 119 height 8
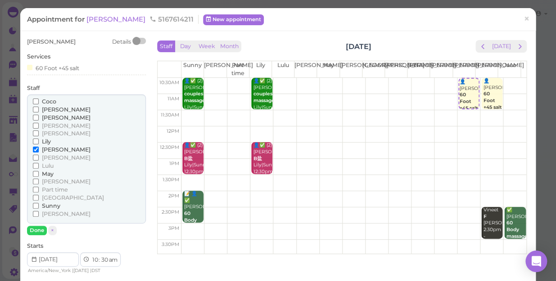
click at [34, 102] on input "Coco" at bounding box center [36, 102] width 6 height 6
click at [33, 226] on button "Done" at bounding box center [37, 230] width 20 height 9
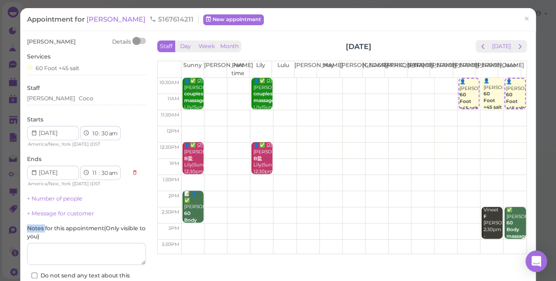
click at [33, 226] on label "Notes for this appointment ( Only visible to you )" at bounding box center [86, 233] width 119 height 16
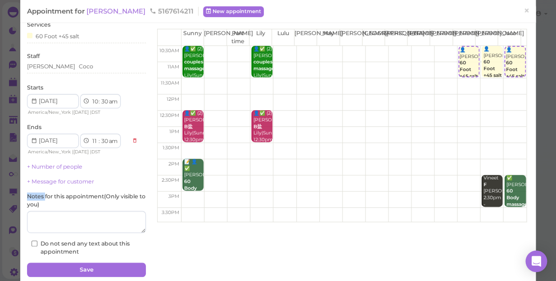
scroll to position [65, 0]
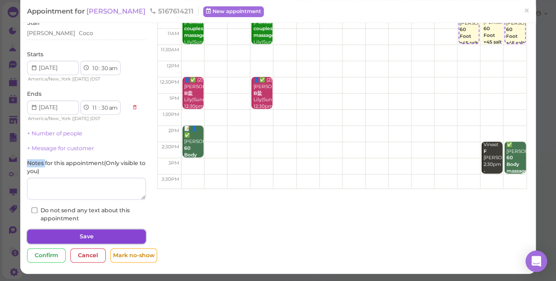
click at [106, 233] on button "Save" at bounding box center [86, 237] width 119 height 14
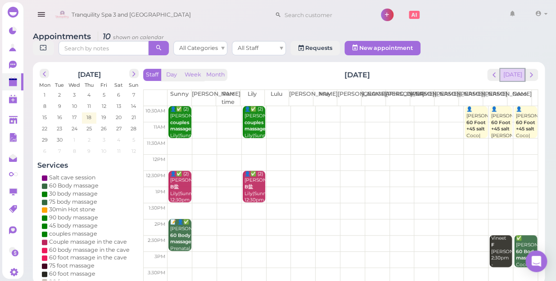
click at [518, 69] on button "[DATE]" at bounding box center [512, 75] width 24 height 12
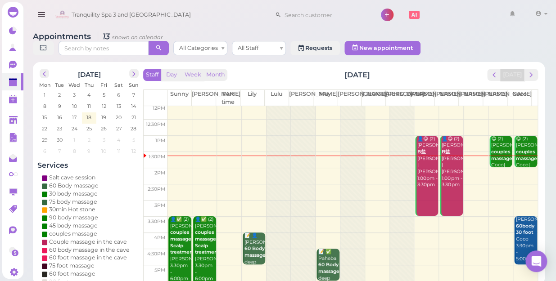
scroll to position [122, 0]
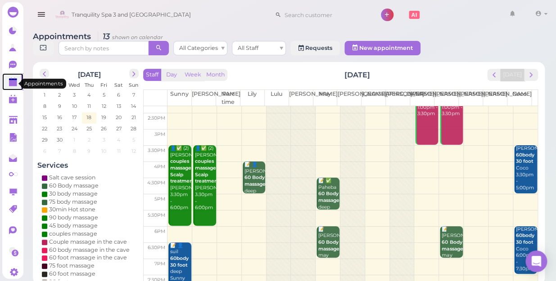
click at [13, 81] on polygon at bounding box center [13, 80] width 8 height 2
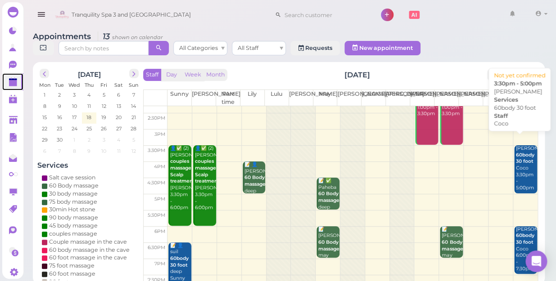
click at [515, 169] on div "Ava Wlsh 60body 30 foot Coco 3:30pm - 5:00pm" at bounding box center [526, 168] width 22 height 46
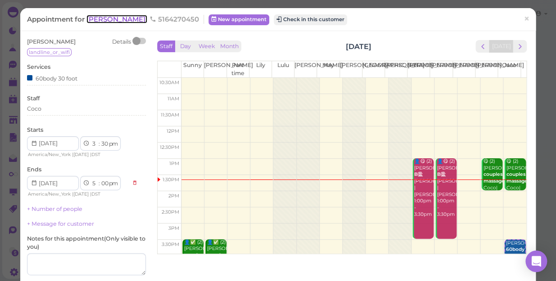
click at [94, 18] on span "[PERSON_NAME]" at bounding box center [116, 19] width 61 height 9
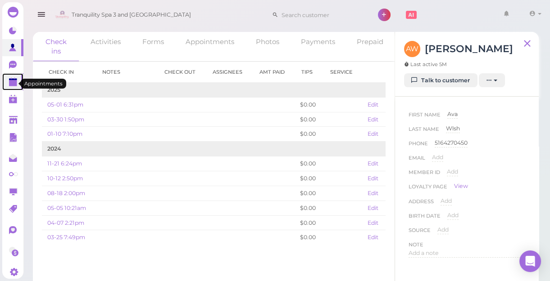
click at [13, 83] on polygon at bounding box center [13, 83] width 8 height 6
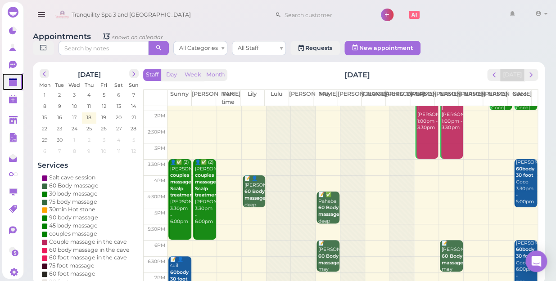
scroll to position [122, 0]
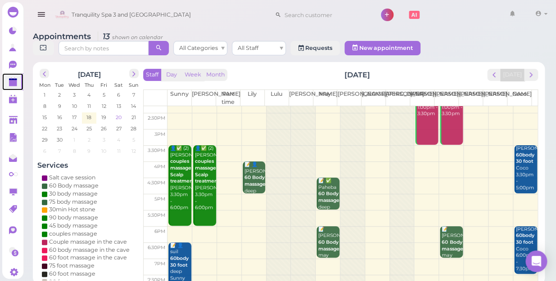
click at [120, 113] on span "20" at bounding box center [119, 117] width 8 height 8
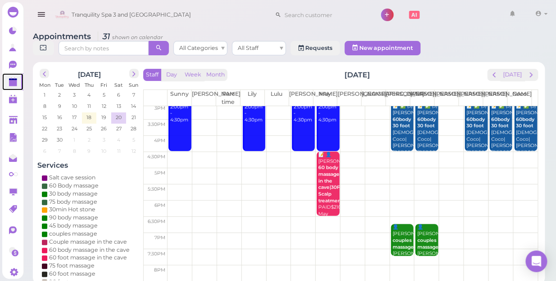
scroll to position [163, 0]
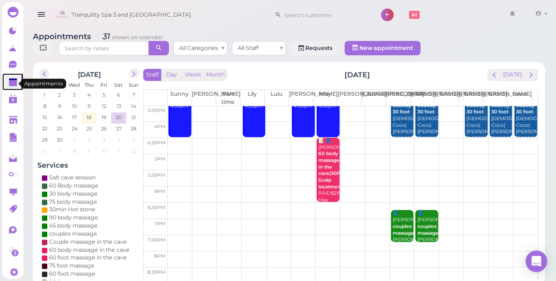
click at [11, 81] on polygon at bounding box center [13, 80] width 8 height 2
click at [509, 69] on button "[DATE]" at bounding box center [512, 75] width 24 height 12
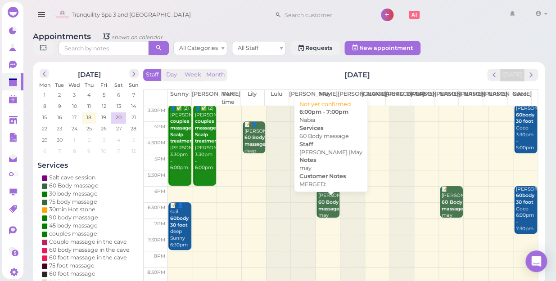
click at [318, 199] on b "60 Body massage" at bounding box center [328, 205] width 21 height 13
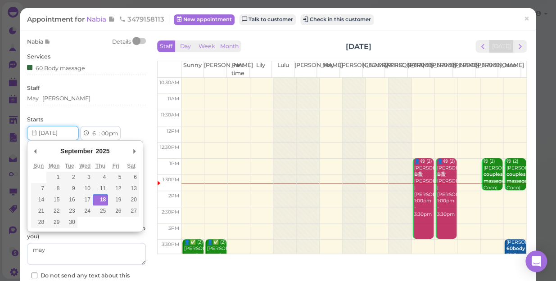
click at [68, 132] on input "Use the arrow keys to pick a date" at bounding box center [53, 133] width 52 height 14
type input "[DATE]"
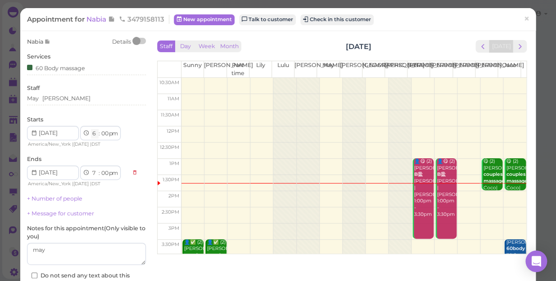
click at [93, 136] on select "1 2 3 4 5 6 7 8 9 10 11 12" at bounding box center [95, 133] width 8 height 9
select select "8"
click at [91, 129] on select "1 2 3 4 5 6 7 8 9 10 11 12" at bounding box center [95, 133] width 8 height 9
select select "9"
click at [57, 98] on div "[PERSON_NAME]" at bounding box center [66, 99] width 48 height 8
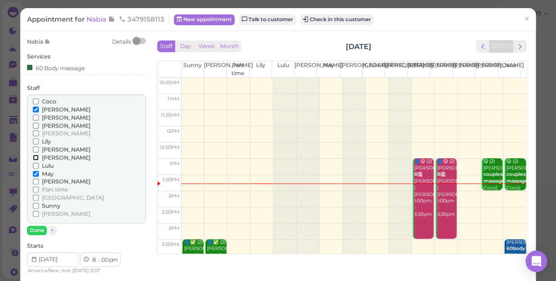
click at [35, 155] on input "[PERSON_NAME]" at bounding box center [36, 158] width 6 height 6
click at [35, 108] on input "[PERSON_NAME]" at bounding box center [36, 110] width 6 height 6
click at [33, 229] on button "Done" at bounding box center [37, 230] width 20 height 9
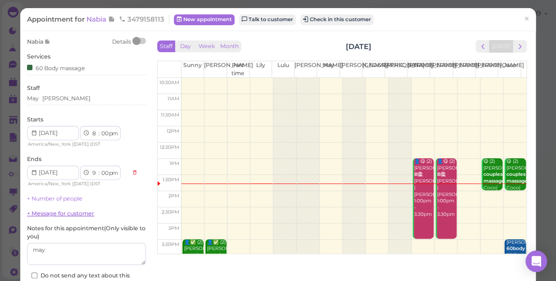
scroll to position [41, 0]
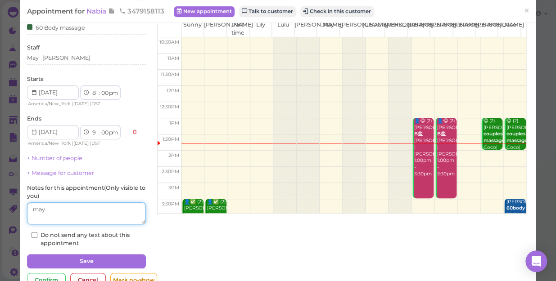
click at [31, 207] on textarea at bounding box center [86, 214] width 119 height 23
click at [50, 209] on textarea at bounding box center [86, 214] width 119 height 23
click at [62, 208] on textarea at bounding box center [86, 214] width 119 height 23
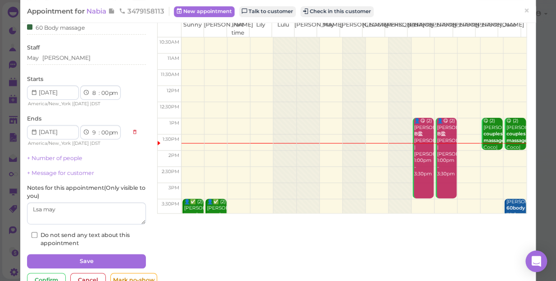
drag, startPoint x: 69, startPoint y: 197, endPoint x: 77, endPoint y: 199, distance: 7.4
click at [75, 198] on label "Notes for this appointment ( Only visible to you )" at bounding box center [86, 192] width 119 height 16
click at [66, 208] on textarea at bounding box center [86, 214] width 119 height 23
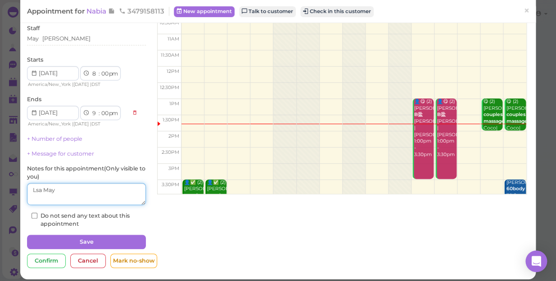
scroll to position [65, 0]
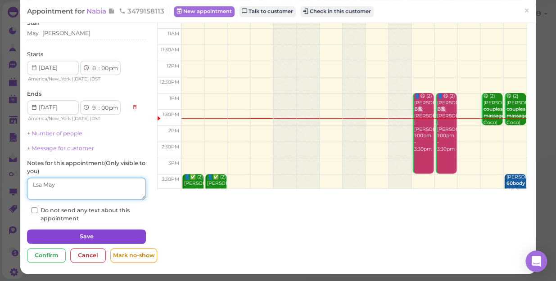
type textarea "Lsa May"
click at [100, 233] on button "Save" at bounding box center [86, 237] width 119 height 14
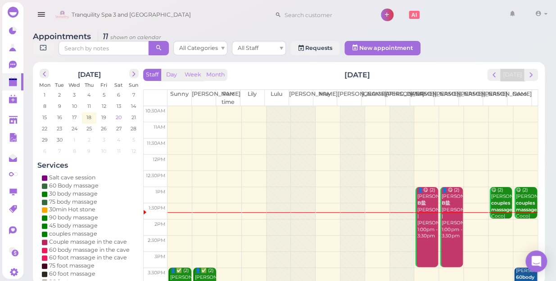
click at [121, 113] on span "20" at bounding box center [119, 117] width 8 height 8
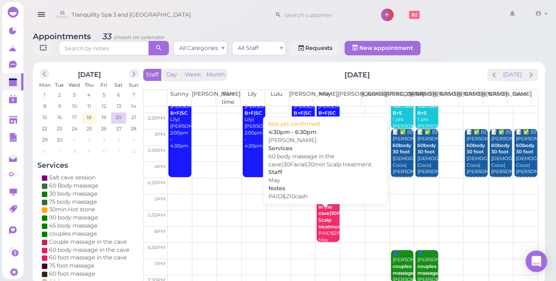
scroll to position [163, 0]
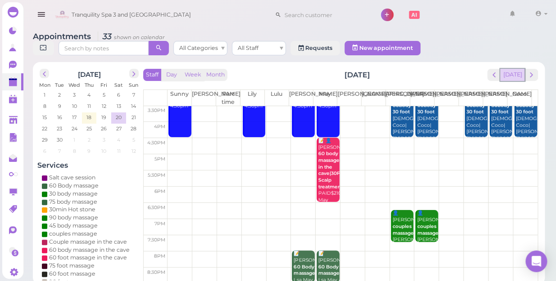
click at [511, 69] on button "[DATE]" at bounding box center [512, 75] width 24 height 12
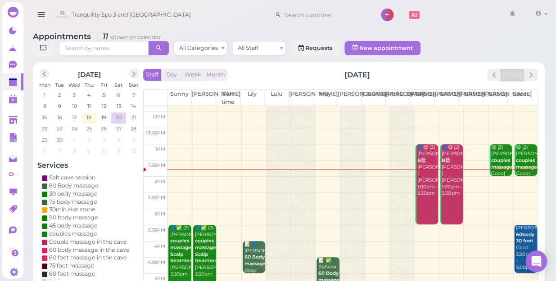
scroll to position [122, 0]
